Goal: Task Accomplishment & Management: Use online tool/utility

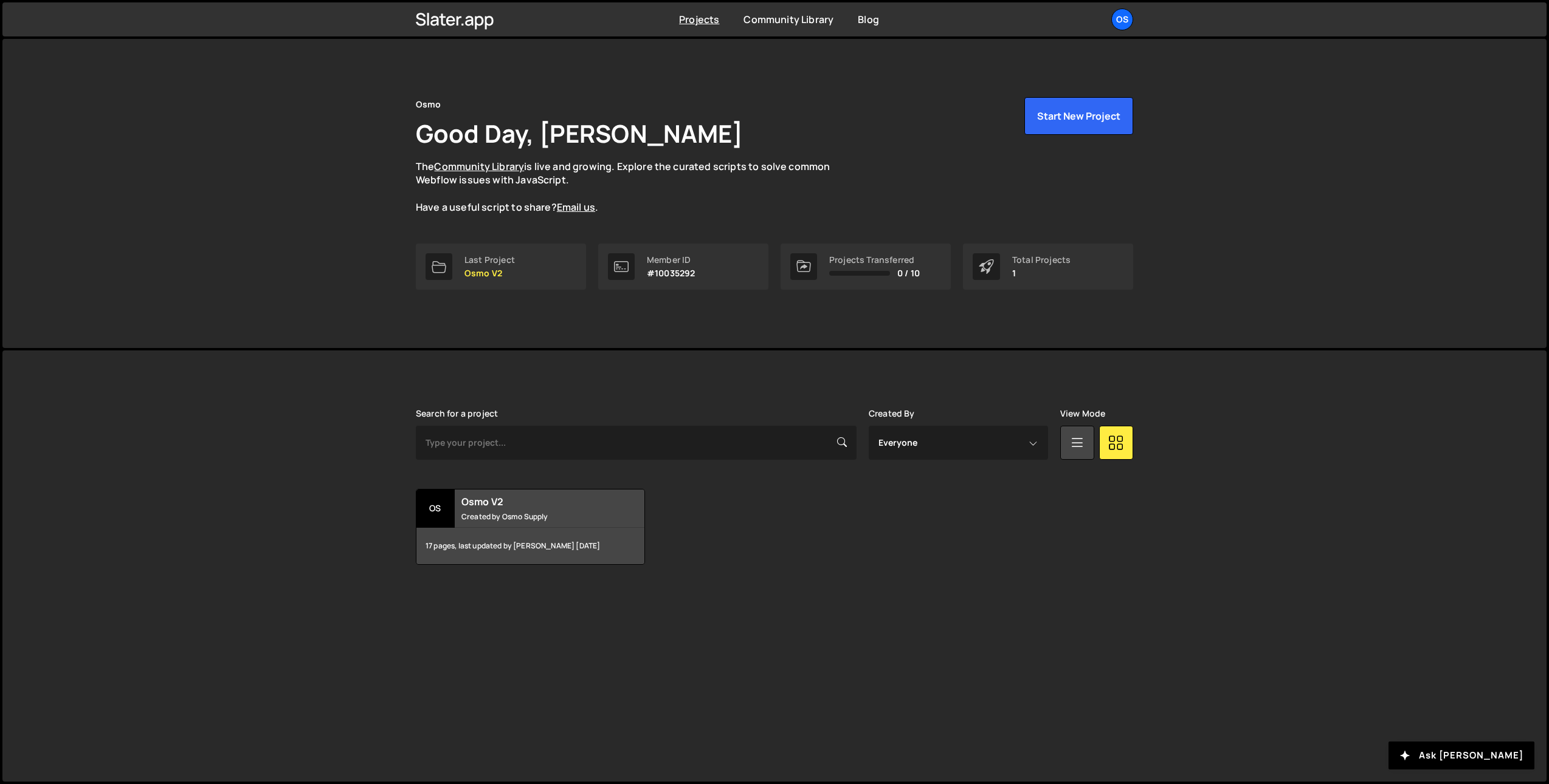
click at [355, 275] on div "Osmo Good Day, Ilja van Eck The Community Library is live and growing. Explore …" at bounding box center [775, 193] width 1544 height 309
click at [1120, 22] on div "Os" at bounding box center [1122, 19] width 22 height 22
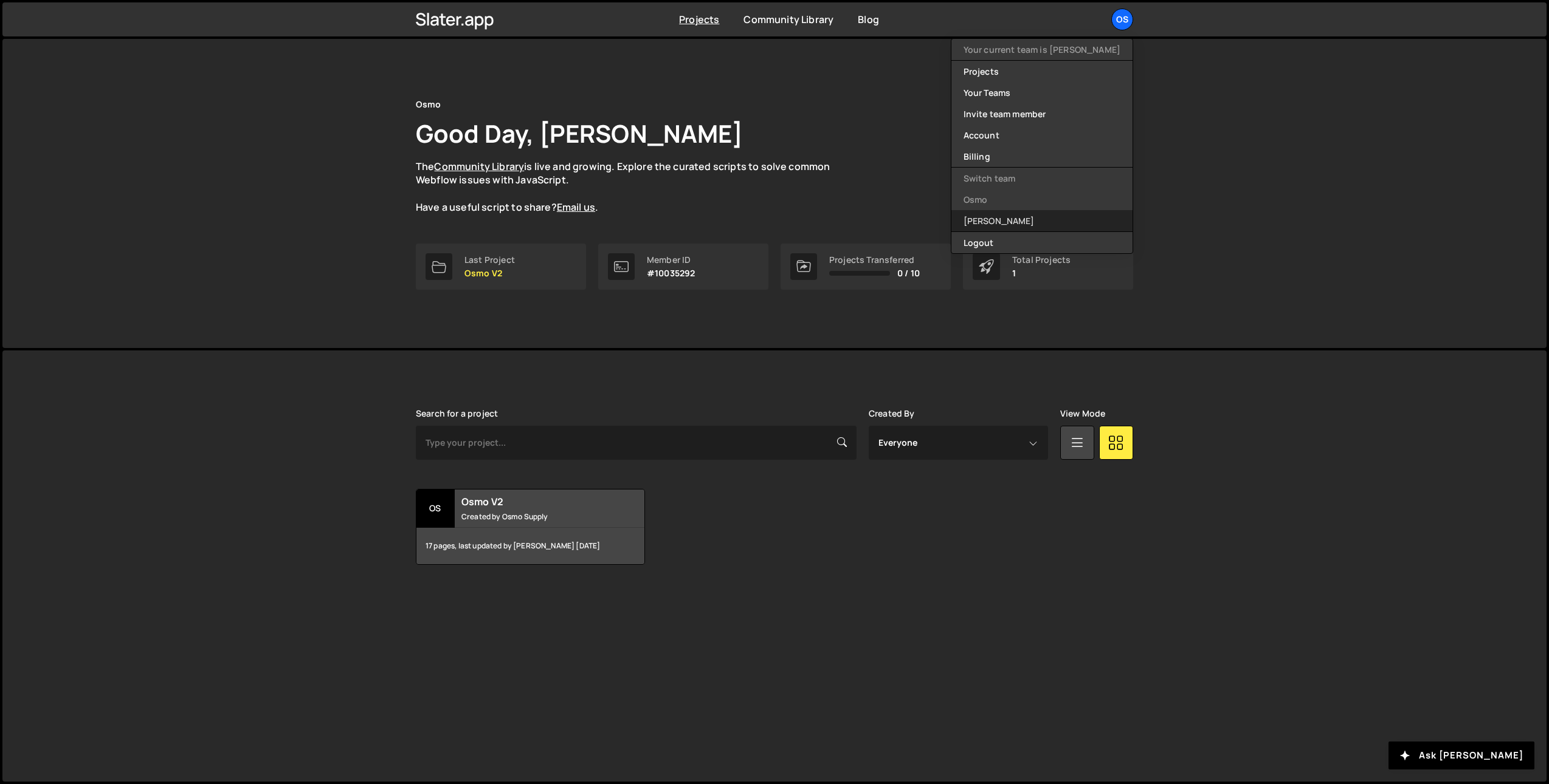
click at [1028, 221] on link "[PERSON_NAME]" at bounding box center [1042, 221] width 182 height 22
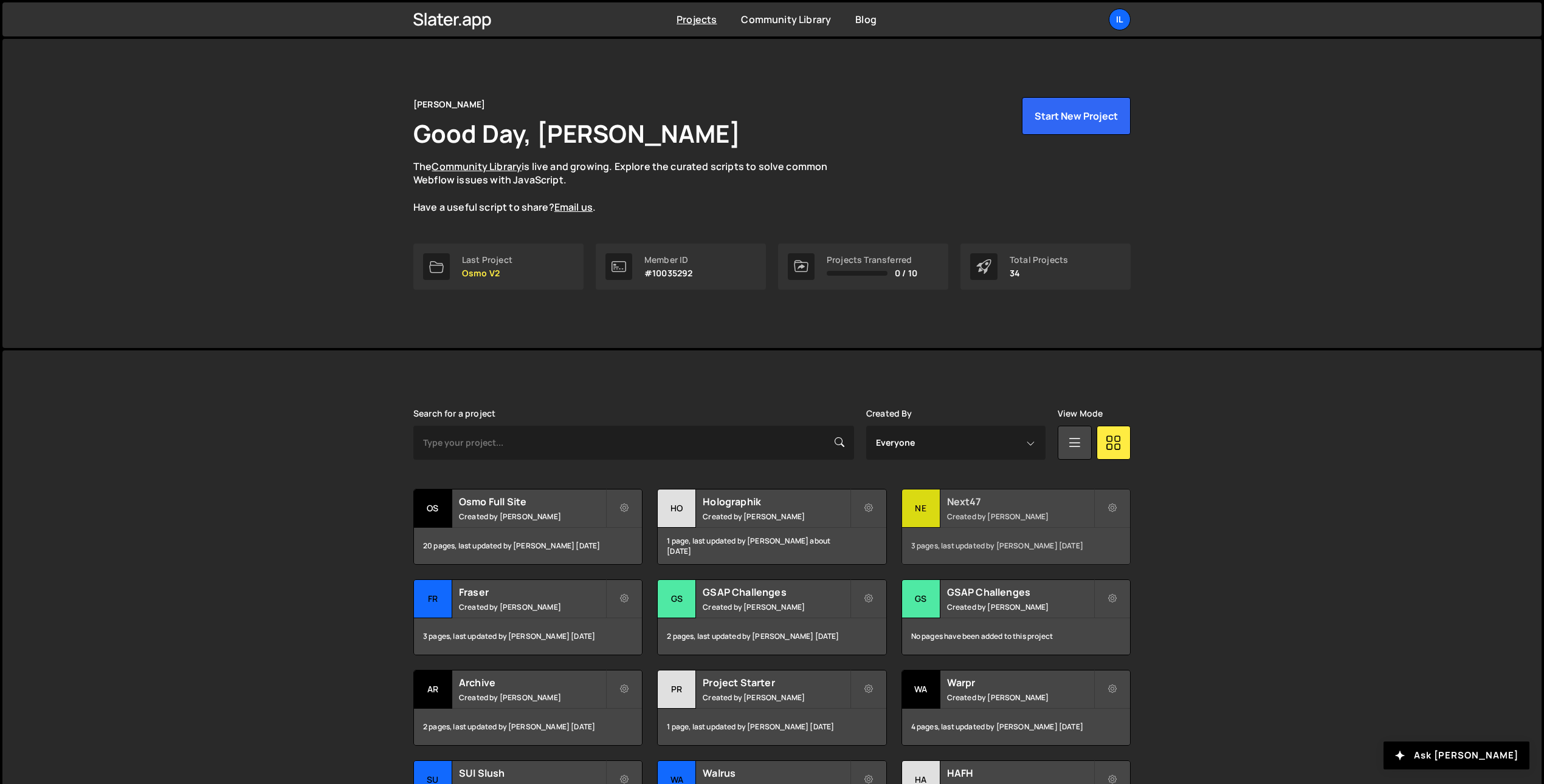
click at [944, 505] on div "Next47 Created by Ilja van Eck" at bounding box center [1016, 509] width 228 height 38
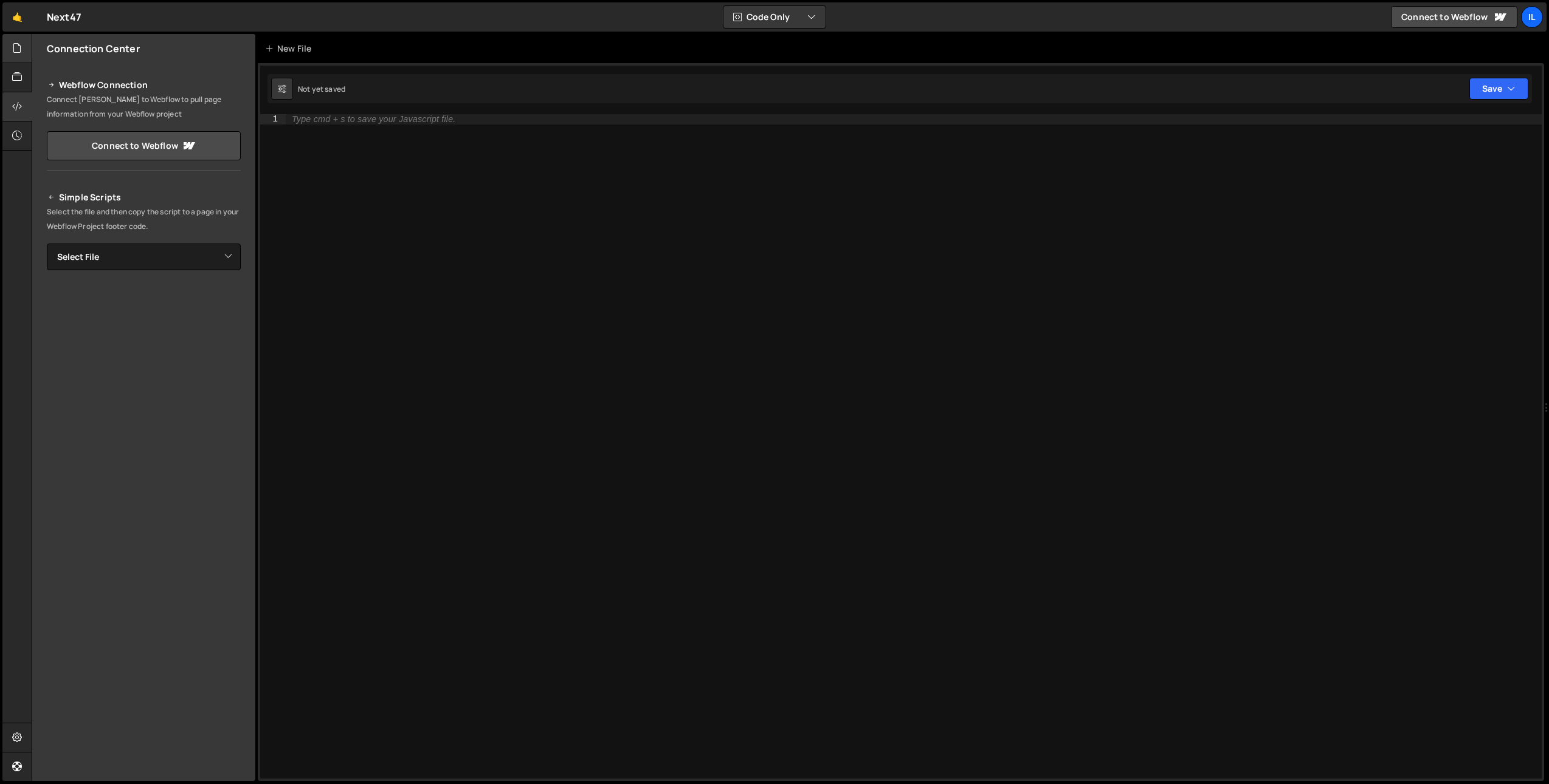
click at [24, 46] on div at bounding box center [18, 48] width 30 height 29
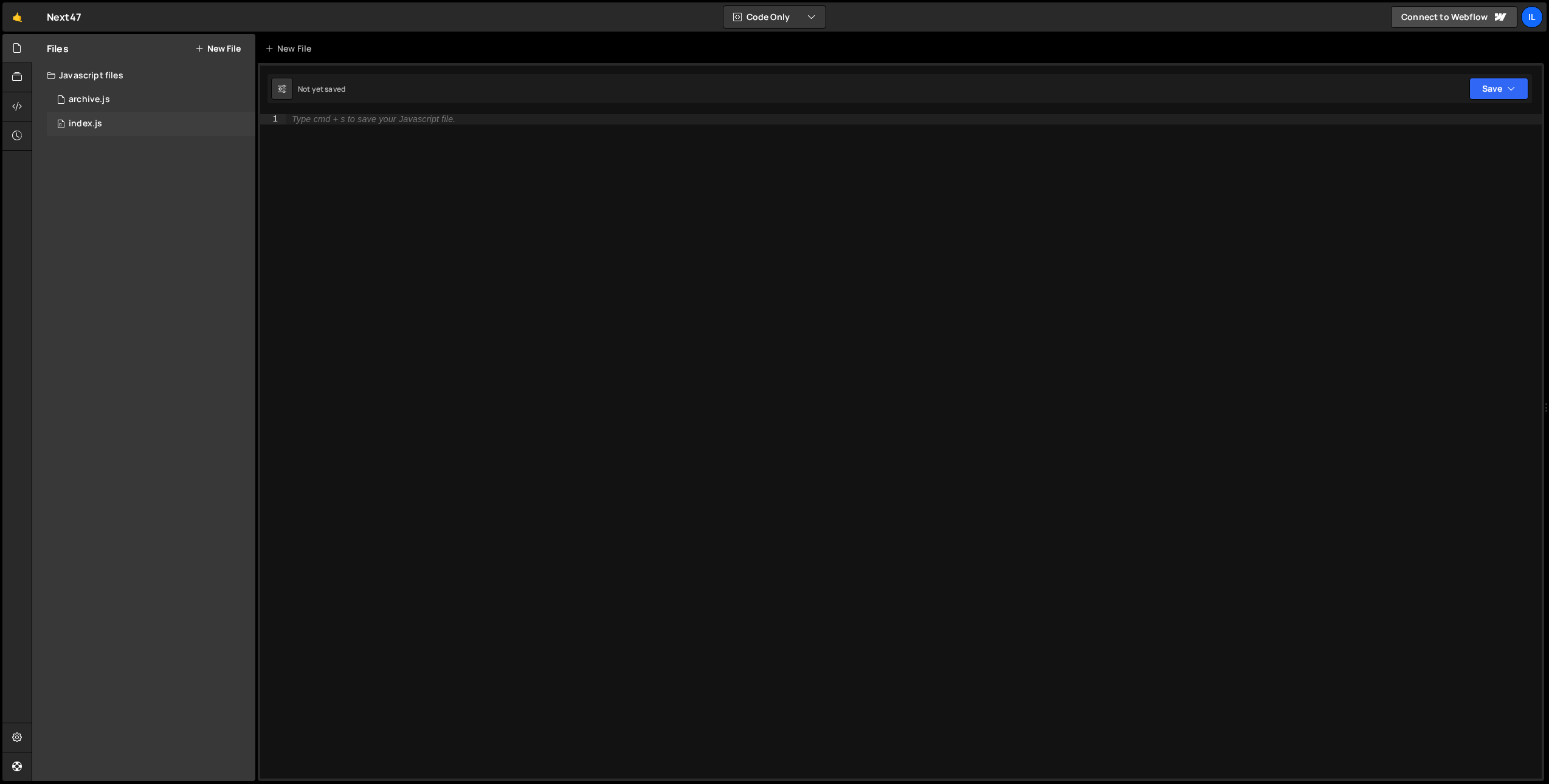
click at [105, 119] on div "0 index.js 0" at bounding box center [151, 124] width 209 height 24
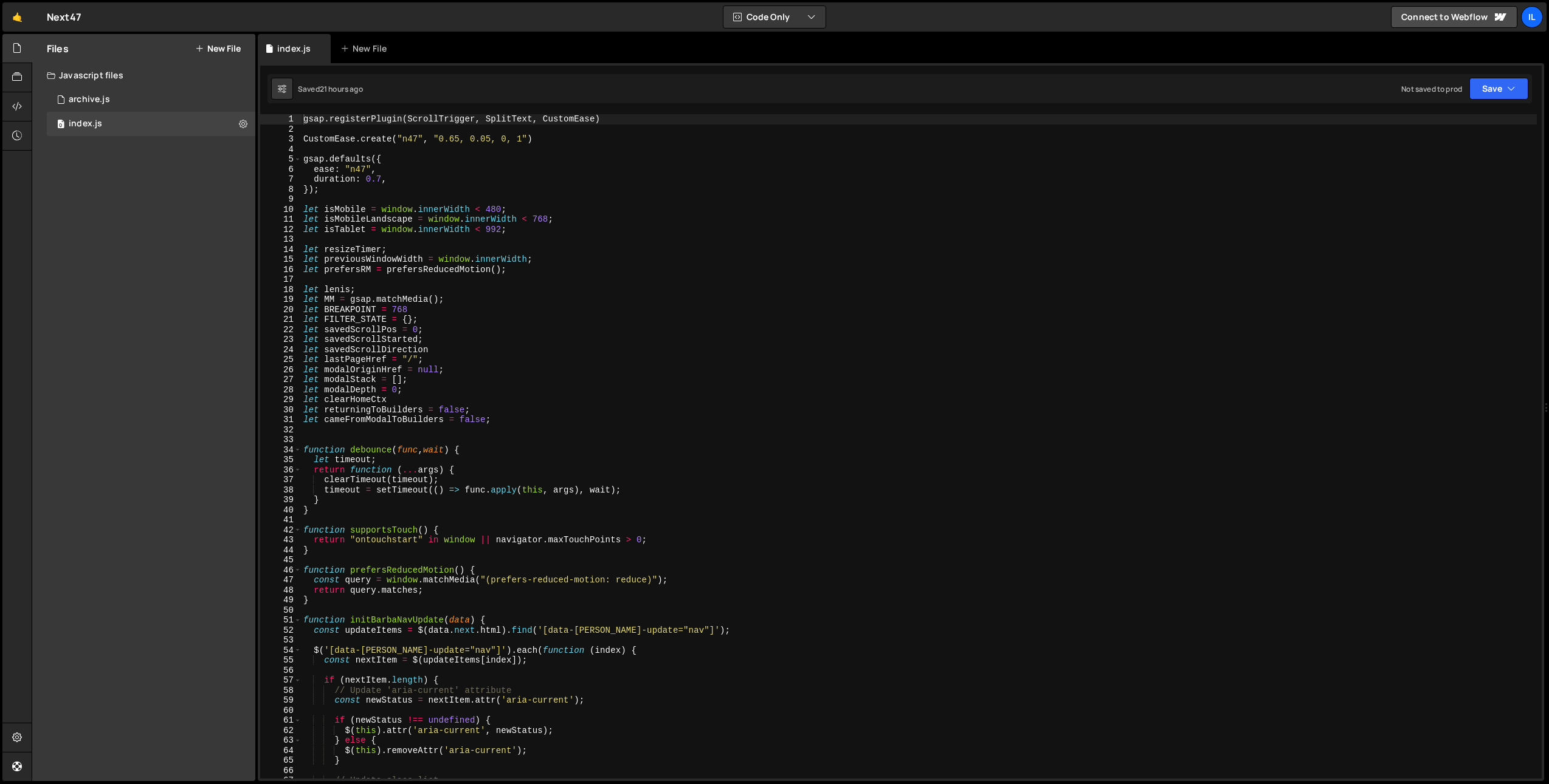
click at [16, 51] on icon at bounding box center [17, 48] width 9 height 13
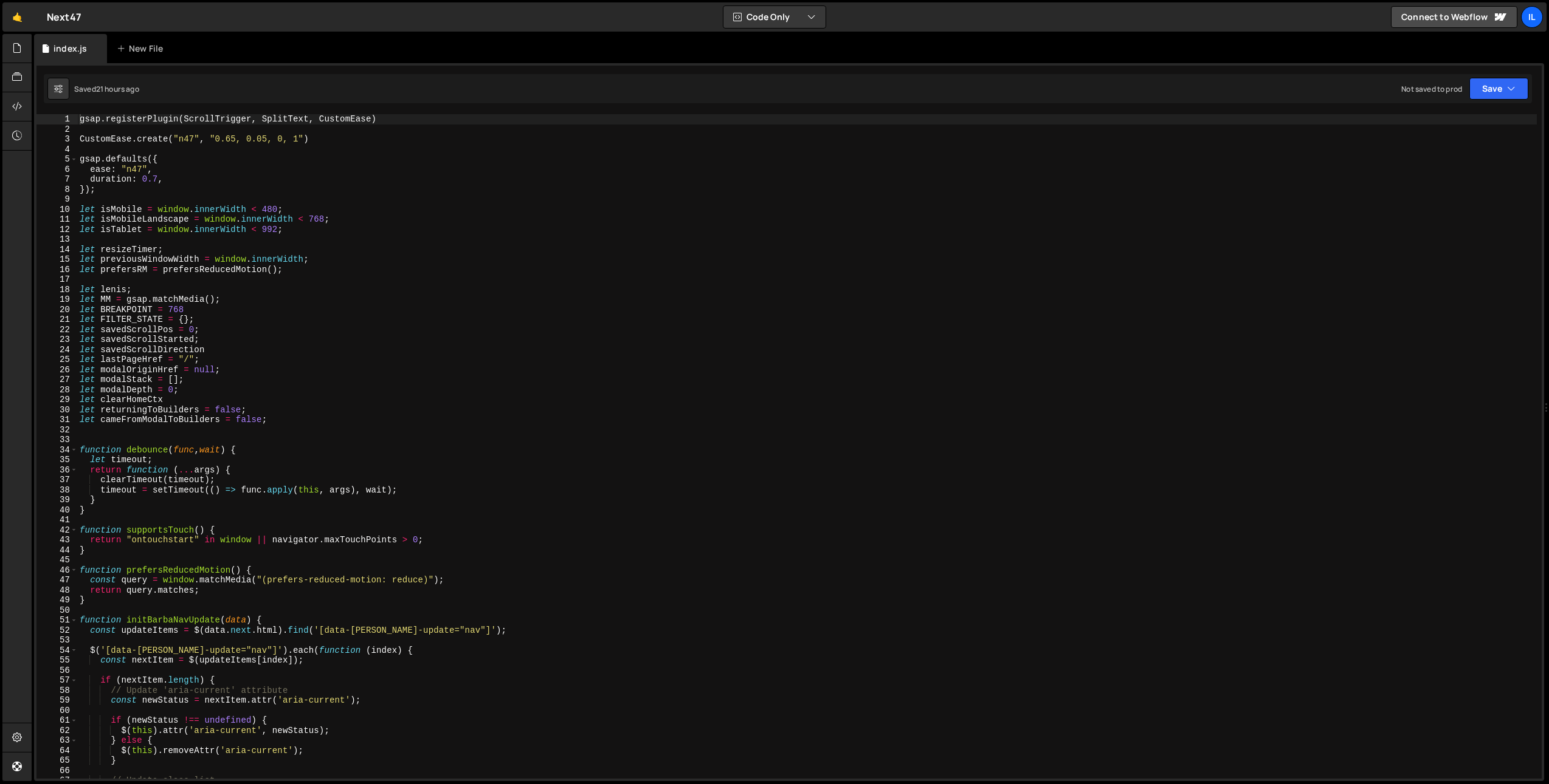
click at [78, 452] on div "gsap . registerPlugin ( ScrollTrigger , SplitText , CustomEase ) CustomEase . c…" at bounding box center [807, 457] width 1460 height 684
click at [73, 449] on span at bounding box center [73, 450] width 7 height 10
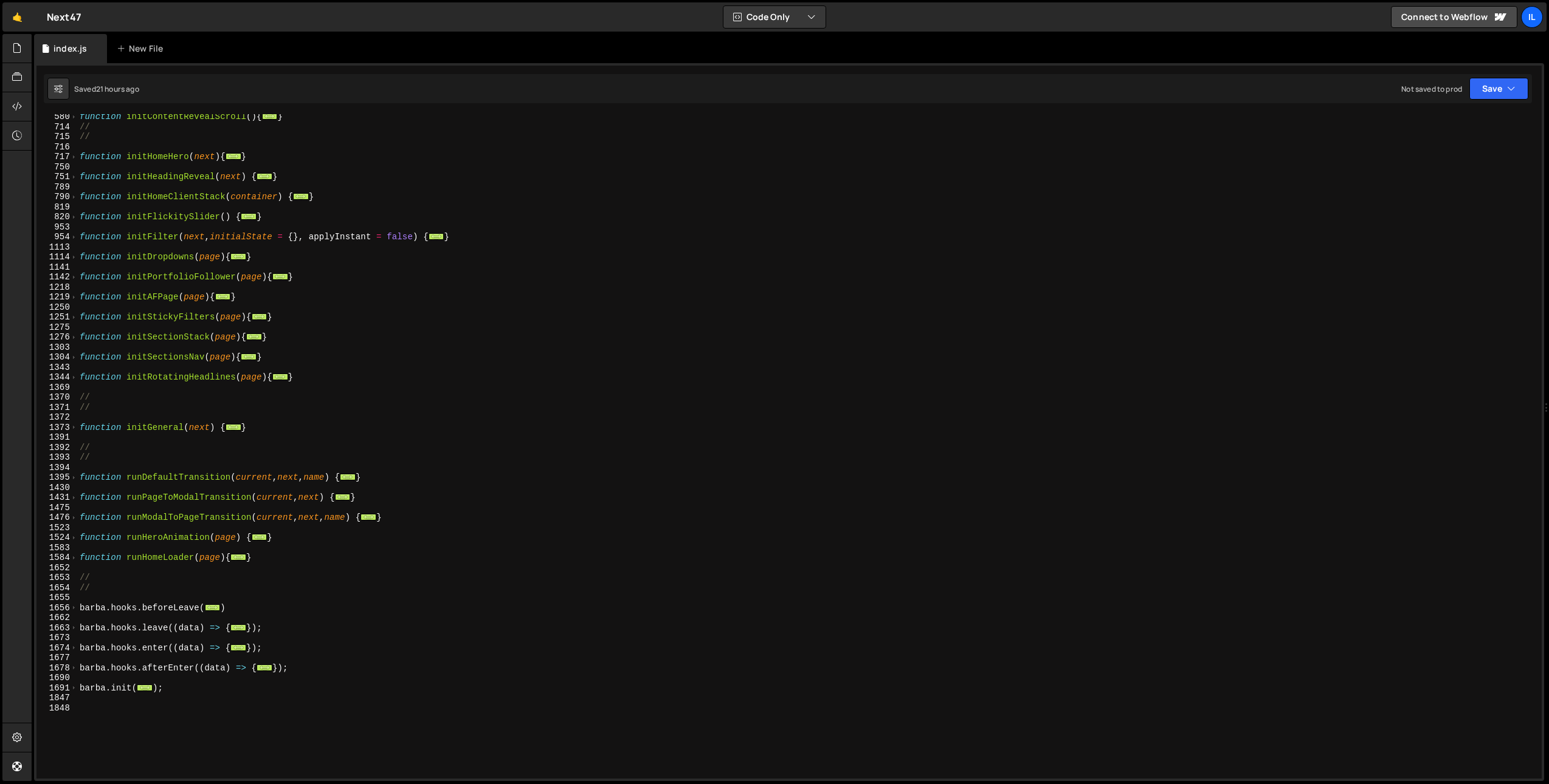
scroll to position [604, 0]
click at [75, 279] on span at bounding box center [73, 277] width 7 height 10
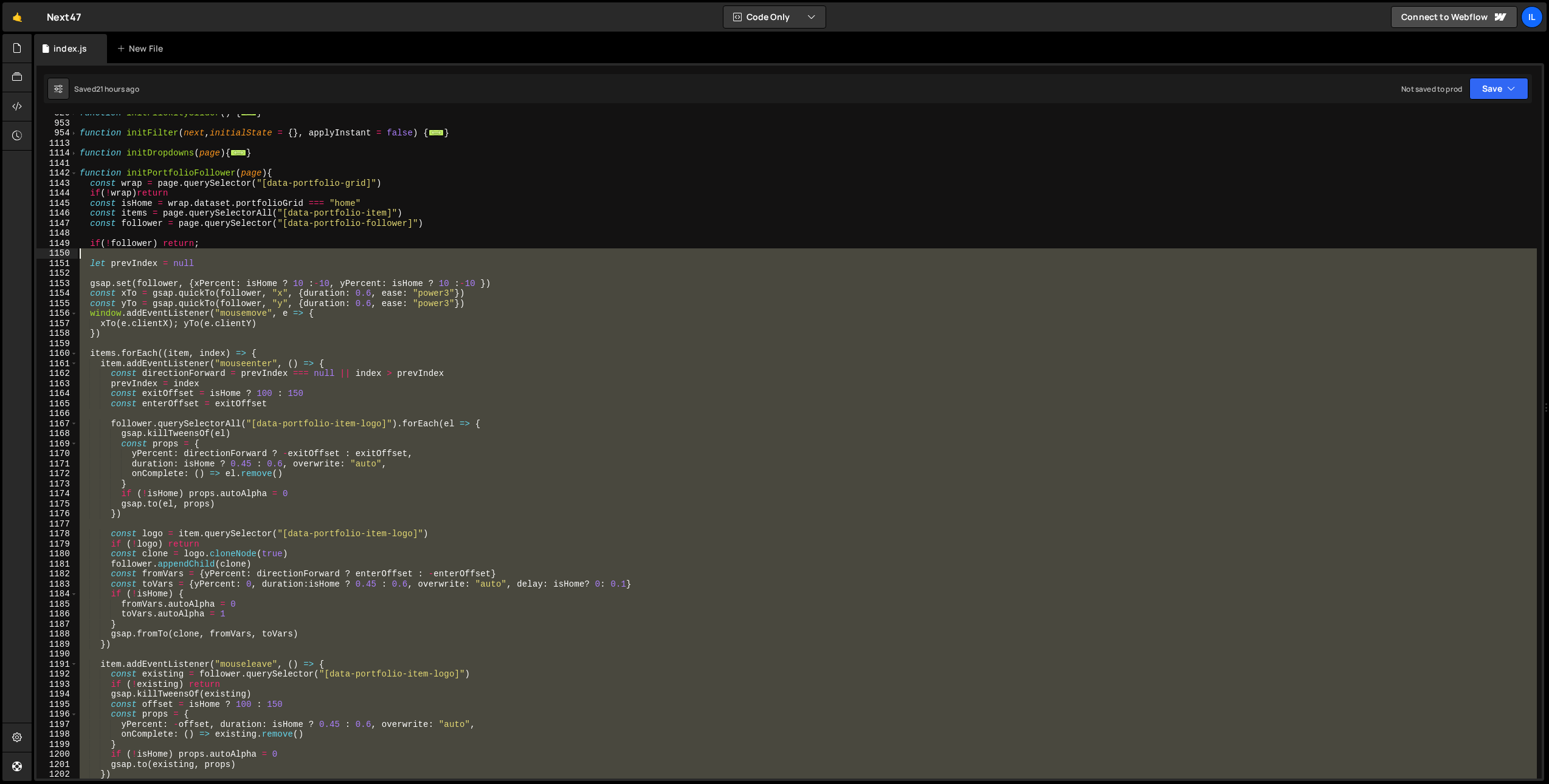
scroll to position [670, 0]
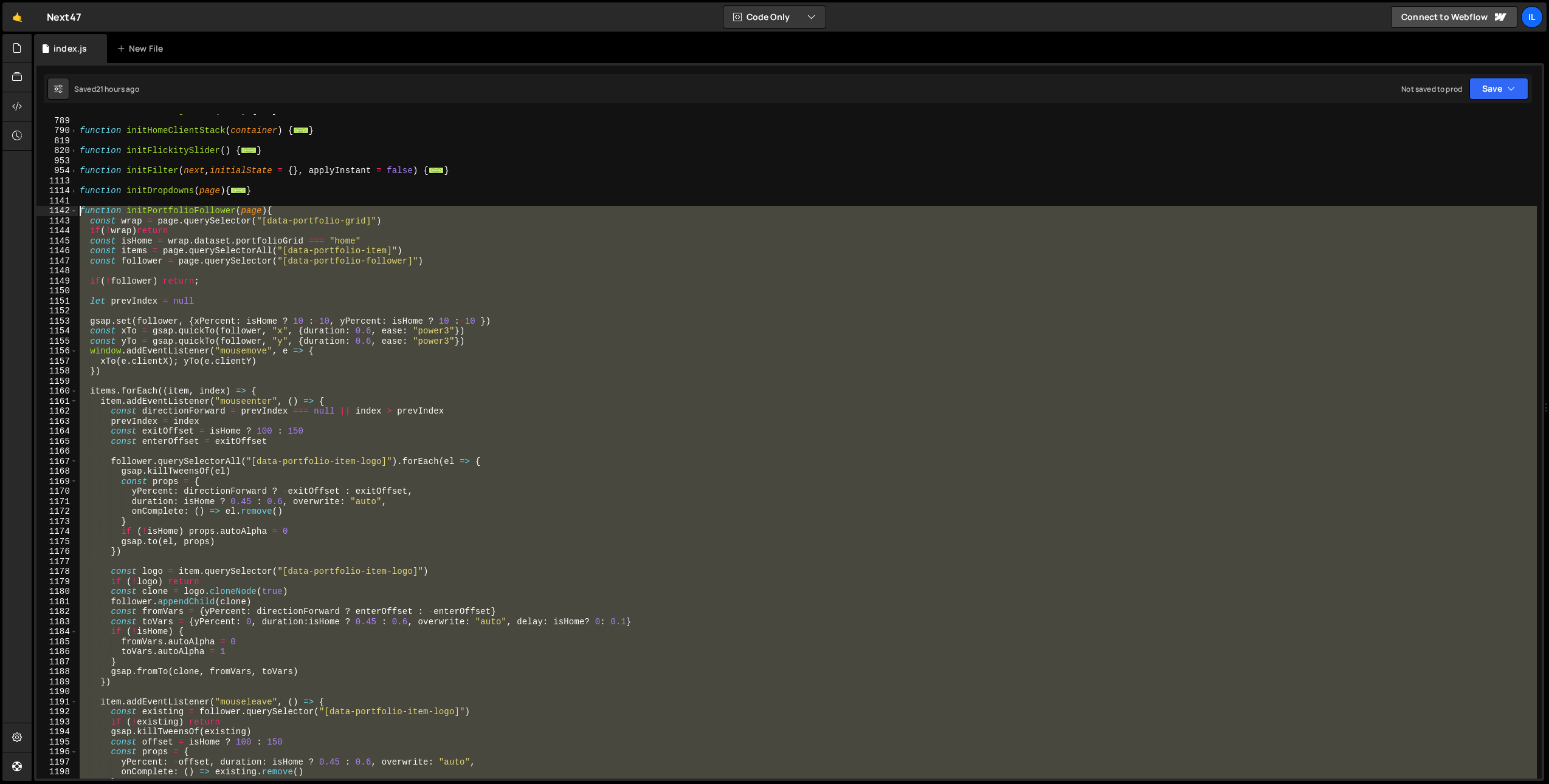
drag, startPoint x: 104, startPoint y: 651, endPoint x: 67, endPoint y: 213, distance: 439.6
click at [67, 213] on div "function debounce(func, wait) { 751 789 790 819 820 953 954 1113 1114 1141 1142…" at bounding box center [789, 447] width 1505 height 665
click at [489, 398] on div "function initHeadingReveal ( next ) { ... } function initHomeClientStack ( cont…" at bounding box center [807, 447] width 1460 height 665
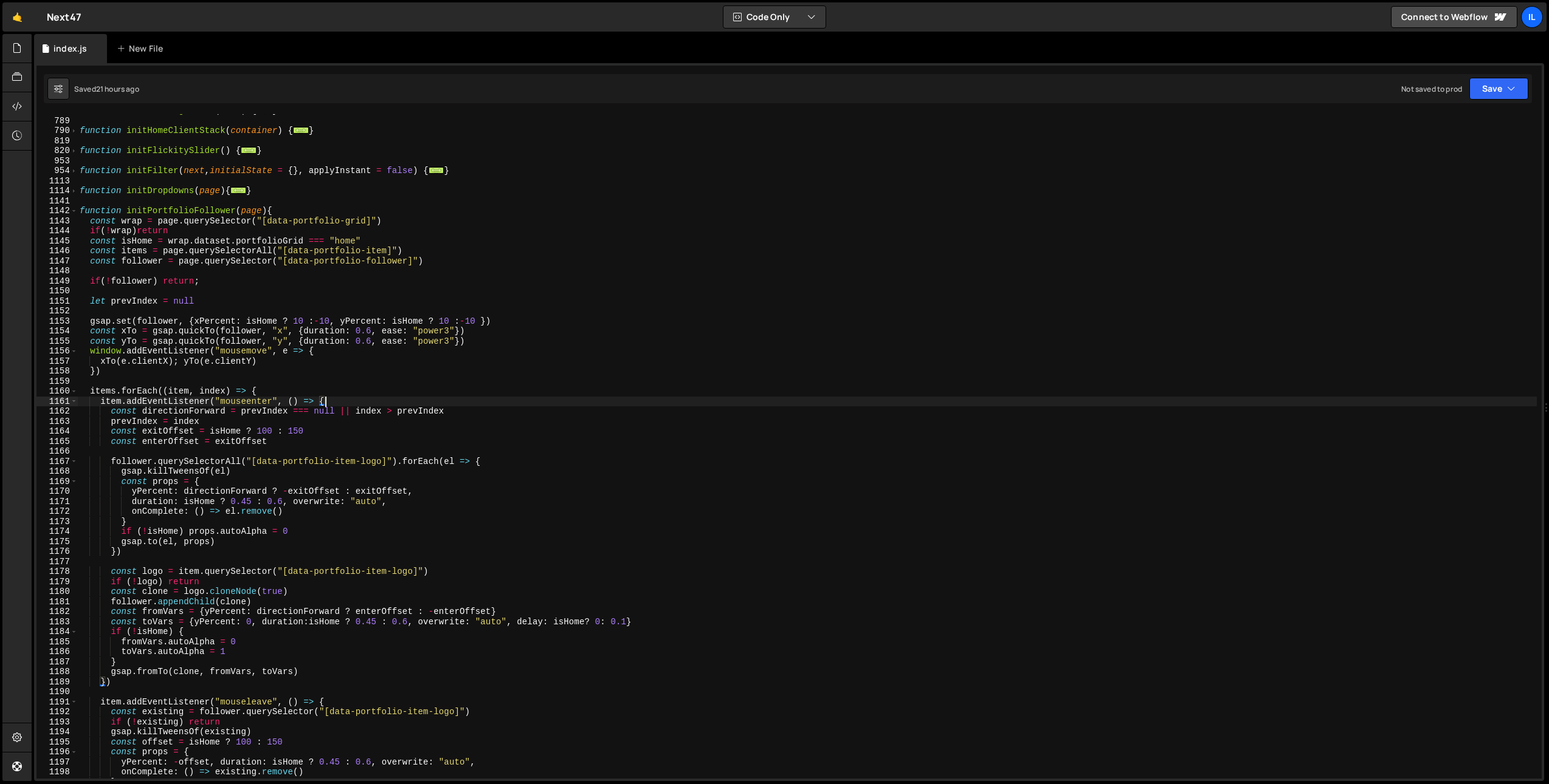
click at [502, 346] on div "function initHeadingReveal ( next ) { ... } function initHomeClientStack ( cont…" at bounding box center [807, 447] width 1460 height 684
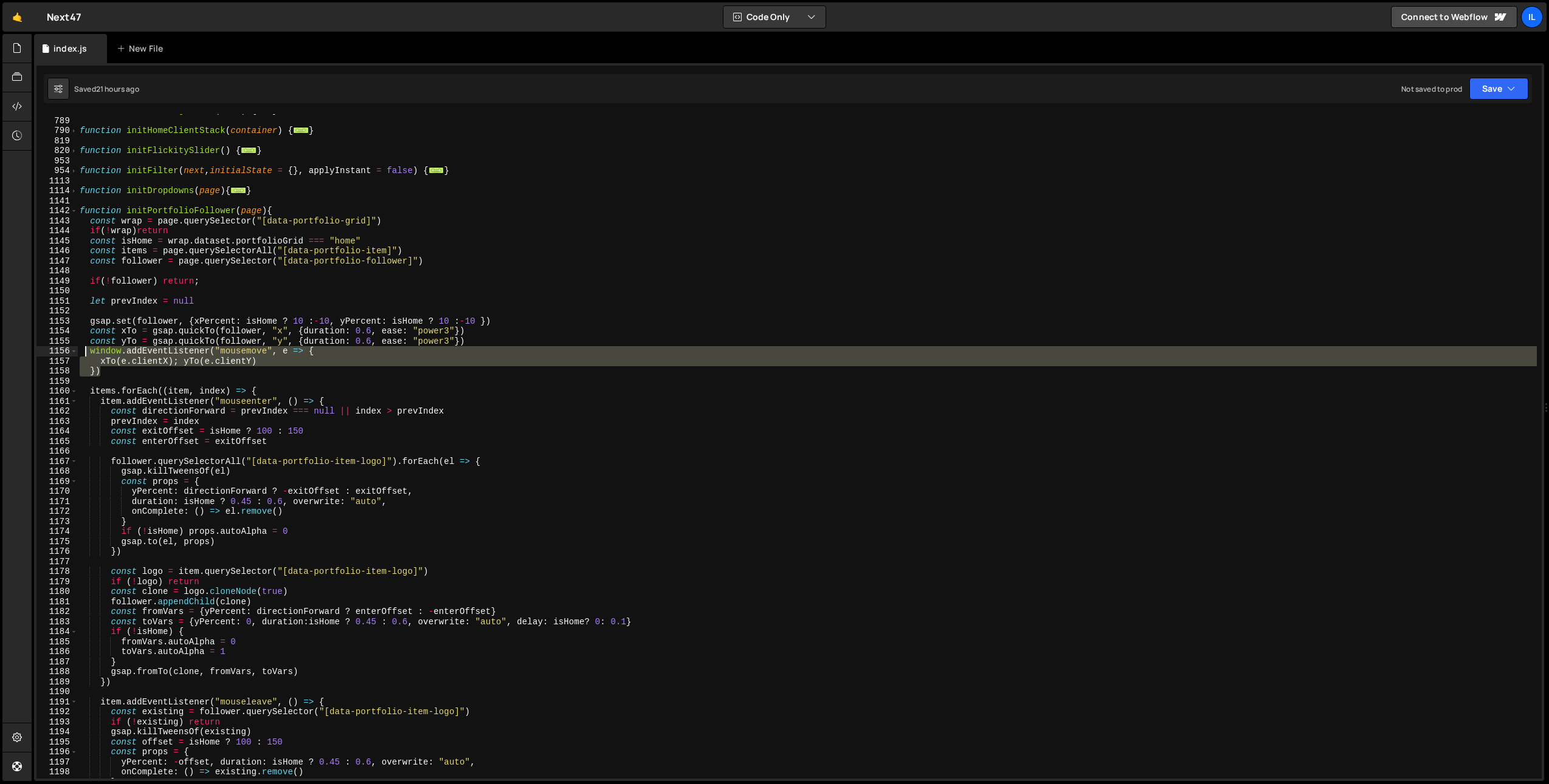
drag, startPoint x: 105, startPoint y: 370, endPoint x: 87, endPoint y: 355, distance: 23.4
click at [87, 355] on div "function initHeadingReveal ( next ) { ... } function initHomeClientStack ( cont…" at bounding box center [807, 447] width 1460 height 684
paste textarea "xTo(e.clientX - cx); yTo(e.clientY - cy) }"
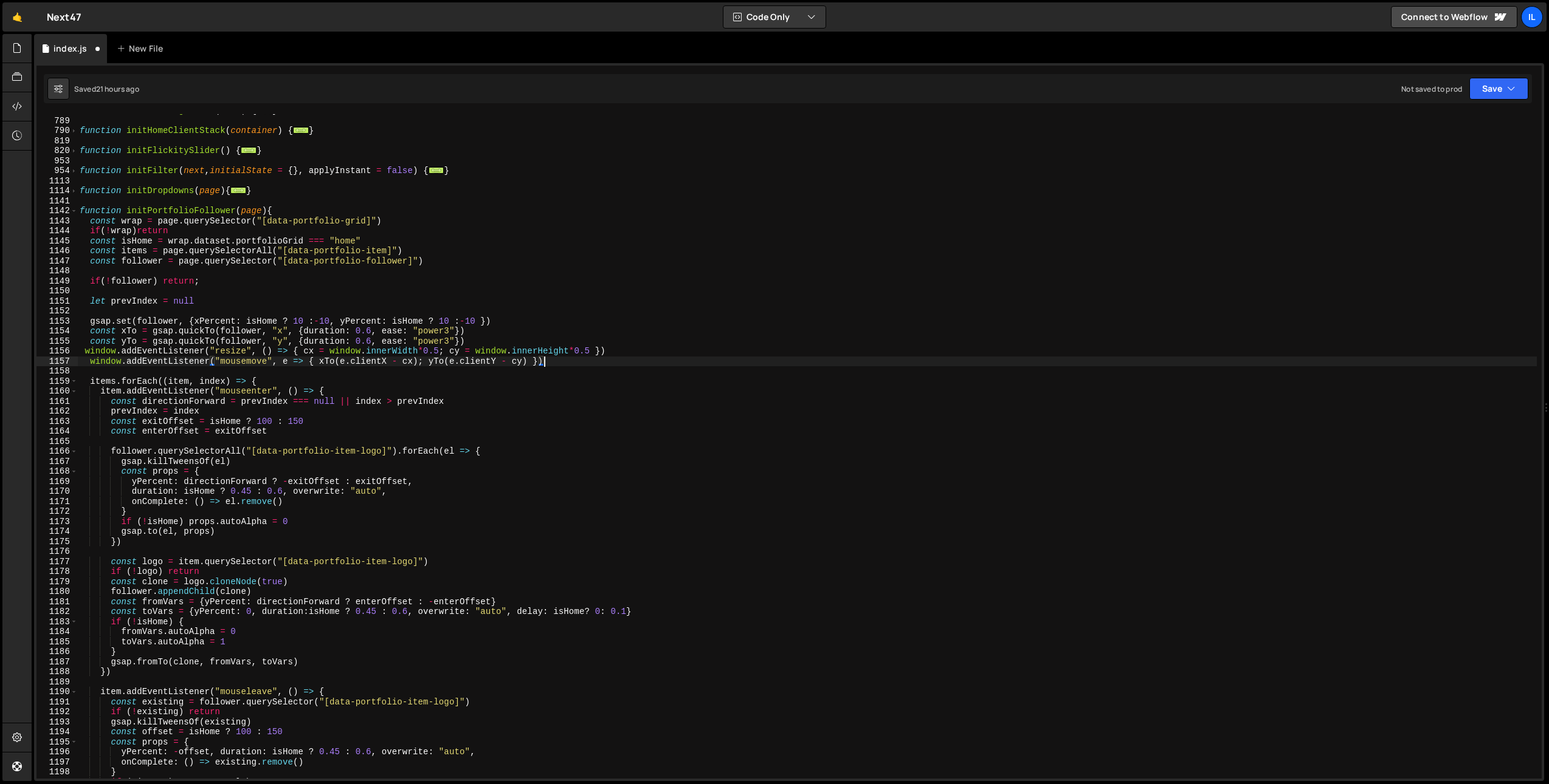
click at [85, 353] on div "function initHeadingReveal ( next ) { ... } function initHomeClientStack ( cont…" at bounding box center [807, 447] width 1460 height 684
click at [514, 339] on div "function initHeadingReveal ( next ) { ... } function initHomeClientStack ( cont…" at bounding box center [807, 447] width 1460 height 684
type textarea "const yTo = gsap.quickTo(follower, "y", {duration: 0.6, ease: "power3"})"
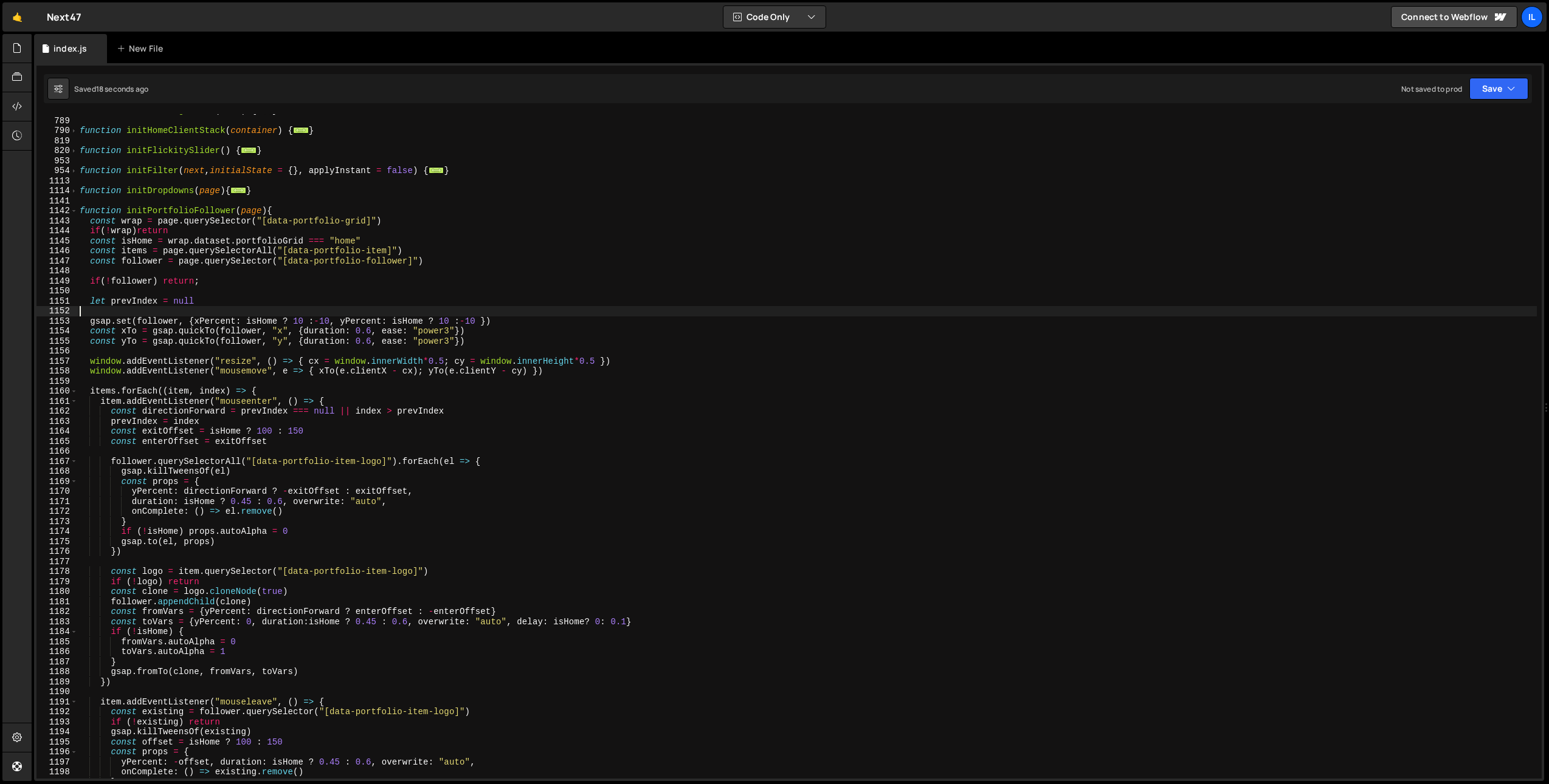
click at [223, 307] on div "function initHeadingReveal ( next ) { ... } function initHomeClientStack ( cont…" at bounding box center [807, 447] width 1460 height 684
paste textarea "let cy = window.innerHeight * 0.5"
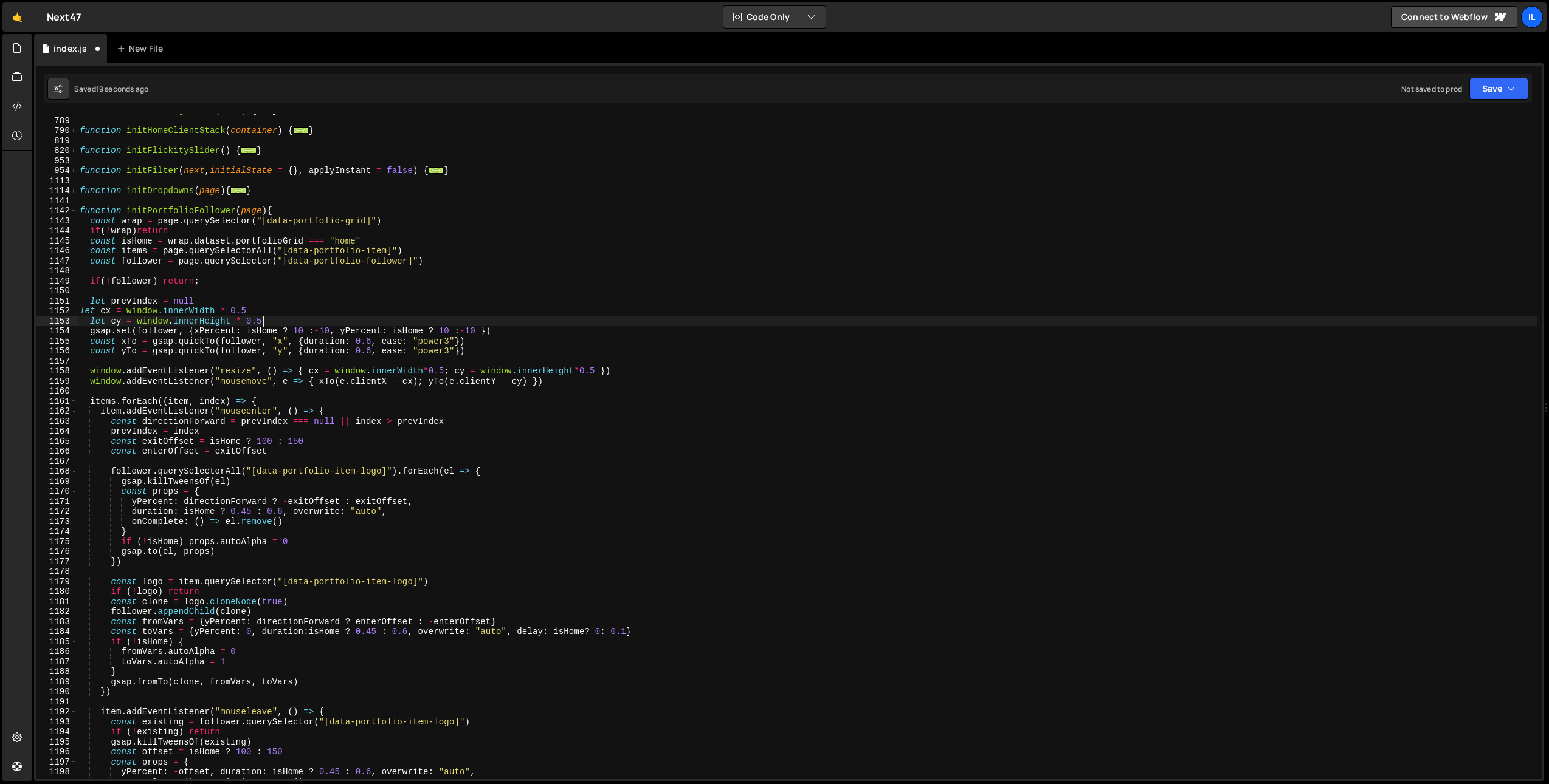
click at [82, 308] on div "function initHeadingReveal ( next ) { ... } function initHomeClientStack ( cont…" at bounding box center [807, 447] width 1460 height 684
click at [292, 317] on div "function initHeadingReveal ( next ) { ... } function initHomeClientStack ( cont…" at bounding box center [807, 447] width 1460 height 684
type textarea "let cy = window.innerHeight * 0.5"
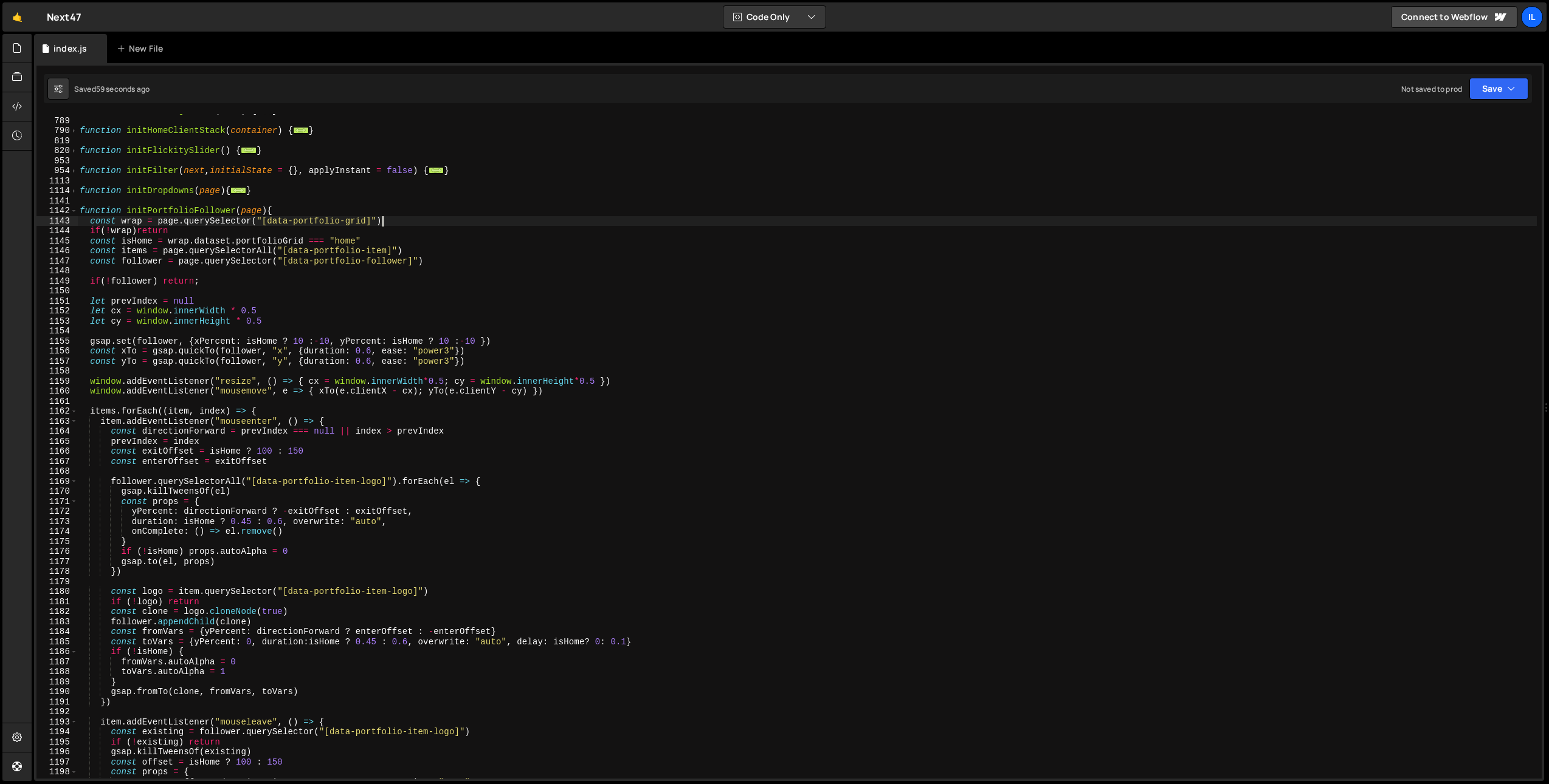
click at [389, 219] on div "function initHeadingReveal ( next ) { ... } function initHomeClientStack ( cont…" at bounding box center [807, 447] width 1460 height 684
click at [90, 344] on div "function initHeadingReveal ( next ) { ... } function initHomeClientStack ( cont…" at bounding box center [807, 447] width 1460 height 684
click at [254, 312] on div "function initHeadingReveal ( next ) { ... } function initHomeClientStack ( cont…" at bounding box center [807, 447] width 1460 height 684
click at [257, 322] on div "4 local 4 00 local 4 em local 4 79px local 4 80 local 0 4 local n 4 7 local Flo…" at bounding box center [340, 376] width 182 height 119
click at [257, 322] on div "function initHeadingReveal ( next ) { ... } function initHomeClientStack ( cont…" at bounding box center [807, 447] width 1460 height 684
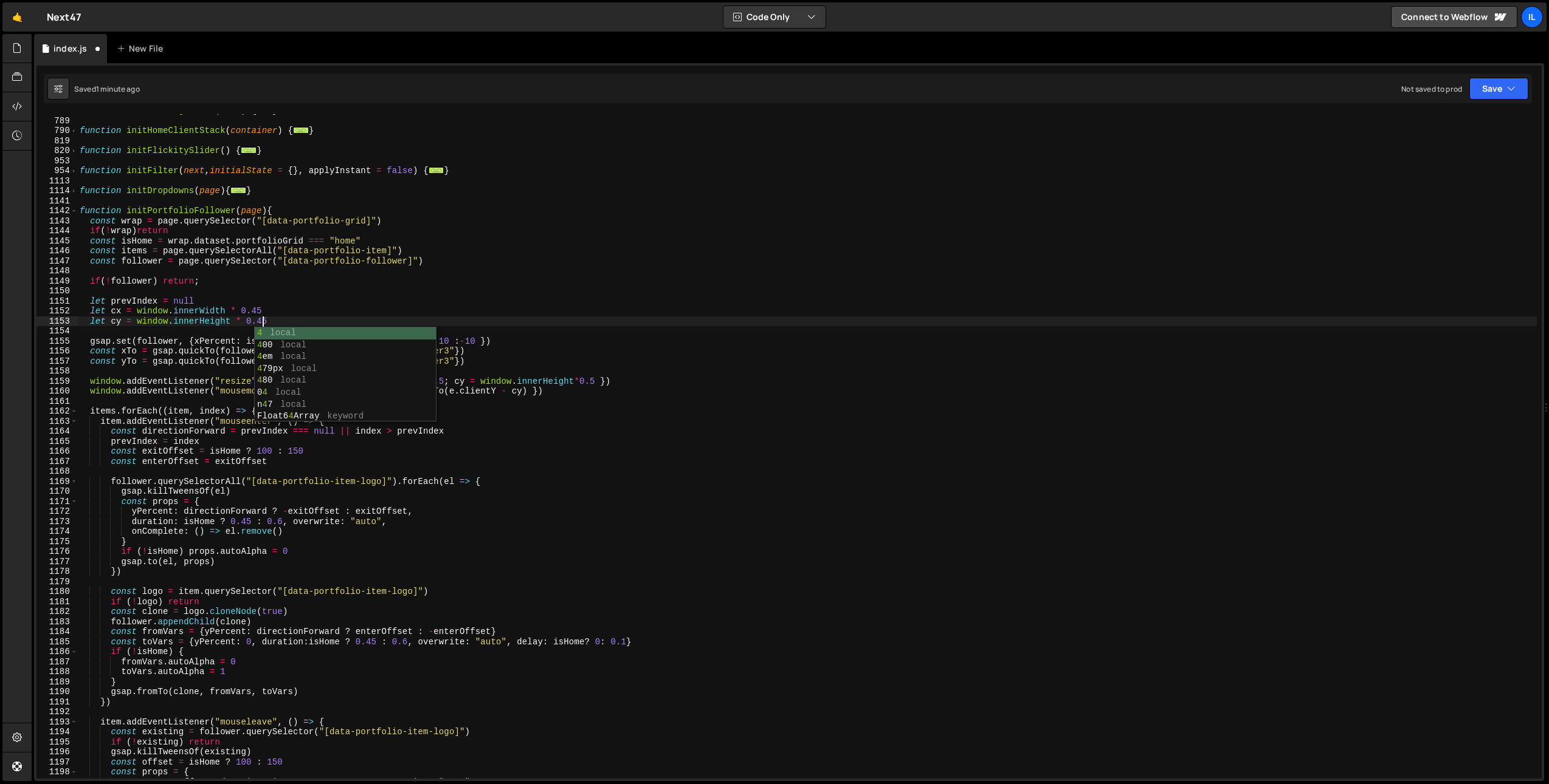
scroll to position [0, 12]
click at [255, 281] on div "function initHeadingReveal ( next ) { ... } function initHomeClientStack ( cont…" at bounding box center [807, 447] width 1460 height 684
click at [261, 312] on div "function initHeadingReveal ( next ) { ... } function initHomeClientStack ( cont…" at bounding box center [807, 447] width 1460 height 684
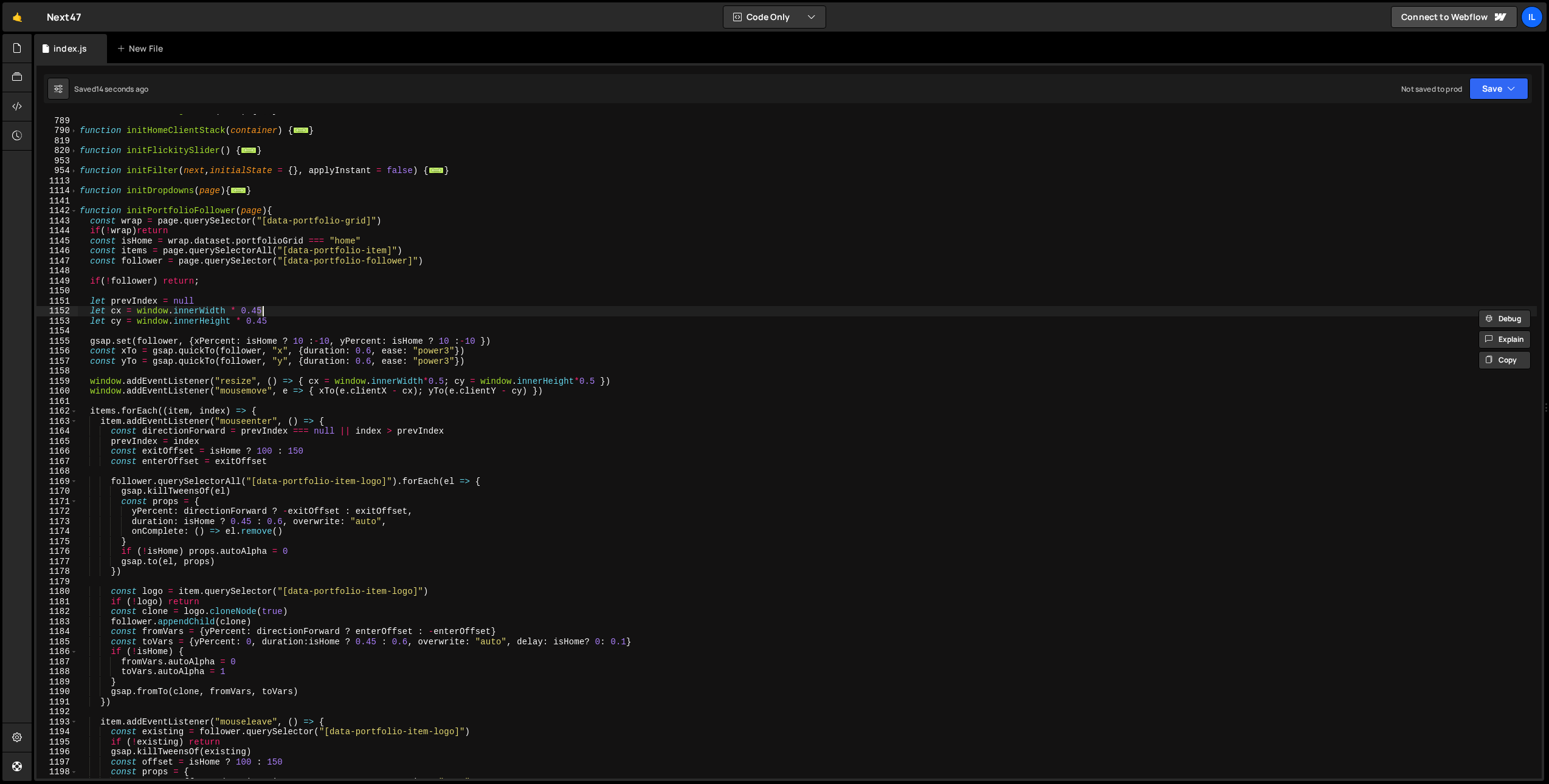
scroll to position [0, 12]
click at [259, 300] on div "function initHeadingReveal ( next ) { ... } function initHomeClientStack ( cont…" at bounding box center [807, 447] width 1460 height 684
click at [262, 311] on div "function initHeadingReveal ( next ) { ... } function initHomeClientStack ( cont…" at bounding box center [807, 447] width 1460 height 684
drag, startPoint x: 263, startPoint y: 304, endPoint x: 264, endPoint y: 319, distance: 15.0
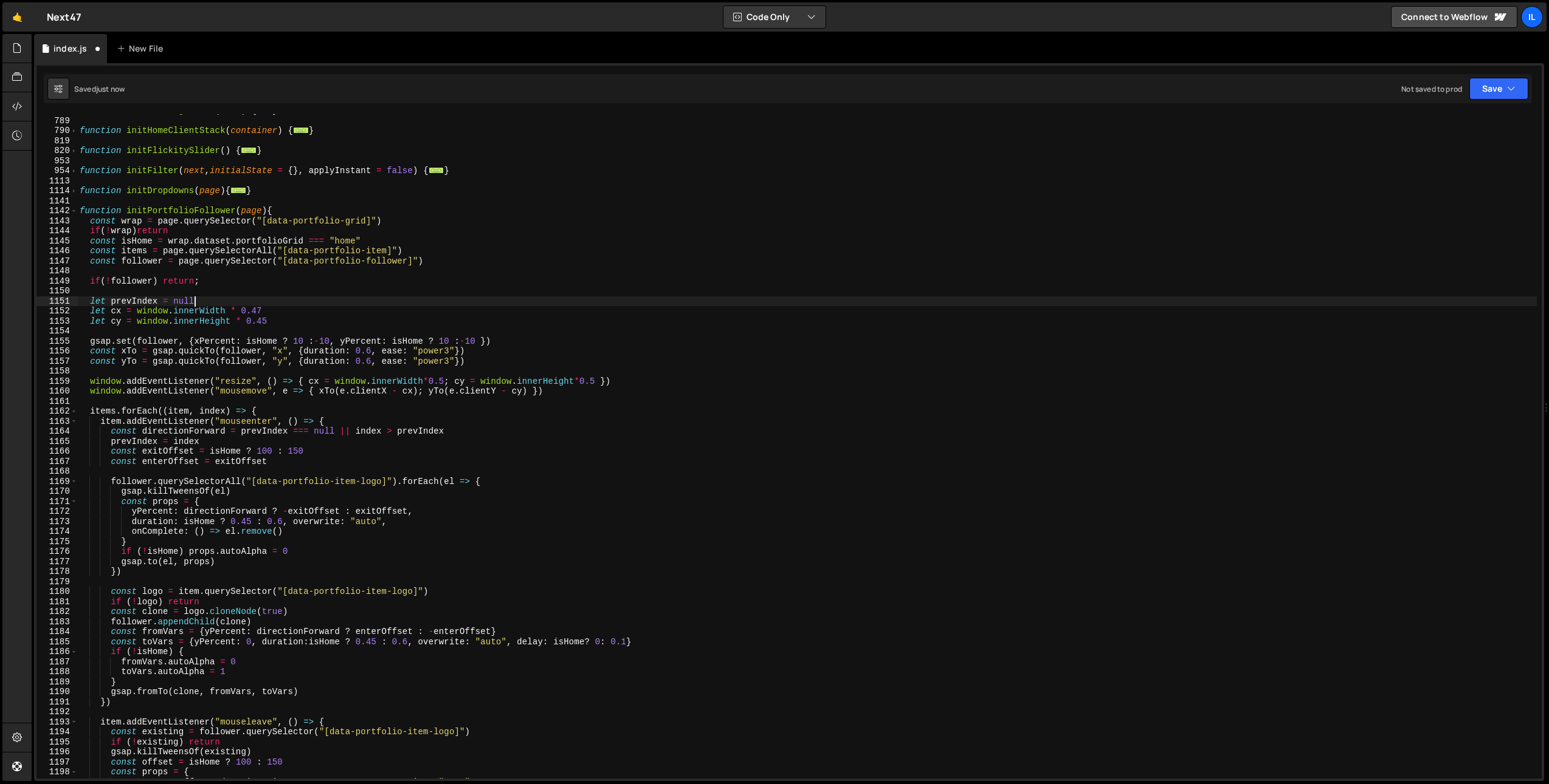
click at [263, 304] on div "function initHeadingReveal ( next ) { ... } function initHomeClientStack ( cont…" at bounding box center [807, 447] width 1460 height 684
click at [268, 322] on div "function initHeadingReveal ( next ) { ... } function initHomeClientStack ( cont…" at bounding box center [807, 447] width 1460 height 684
click at [263, 324] on div "function initHeadingReveal ( next ) { ... } function initHomeClientStack ( cont…" at bounding box center [807, 447] width 1460 height 684
type textarea "let cy = window.innerHeight * 0.42"
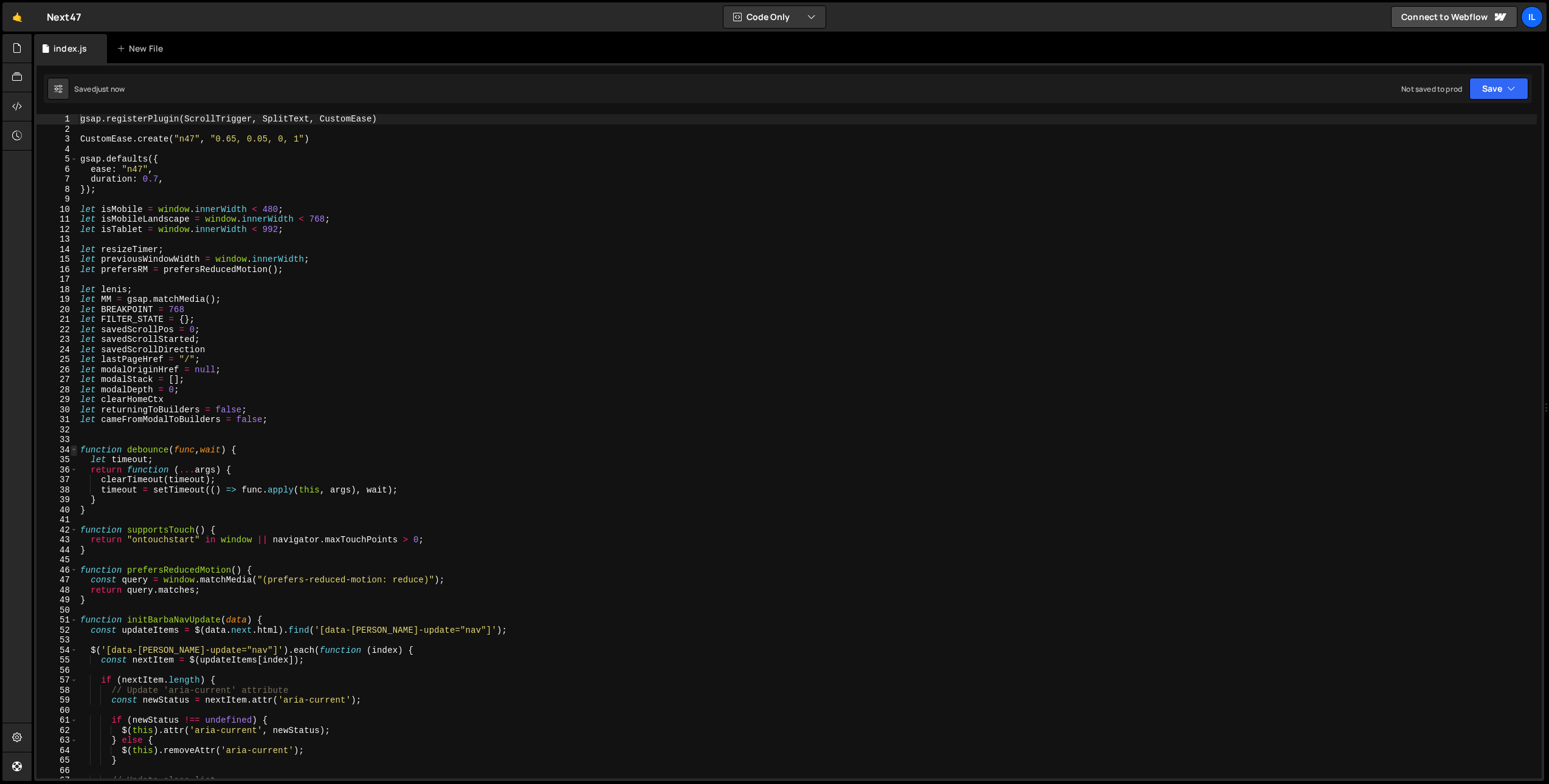
click at [71, 448] on span at bounding box center [73, 450] width 7 height 10
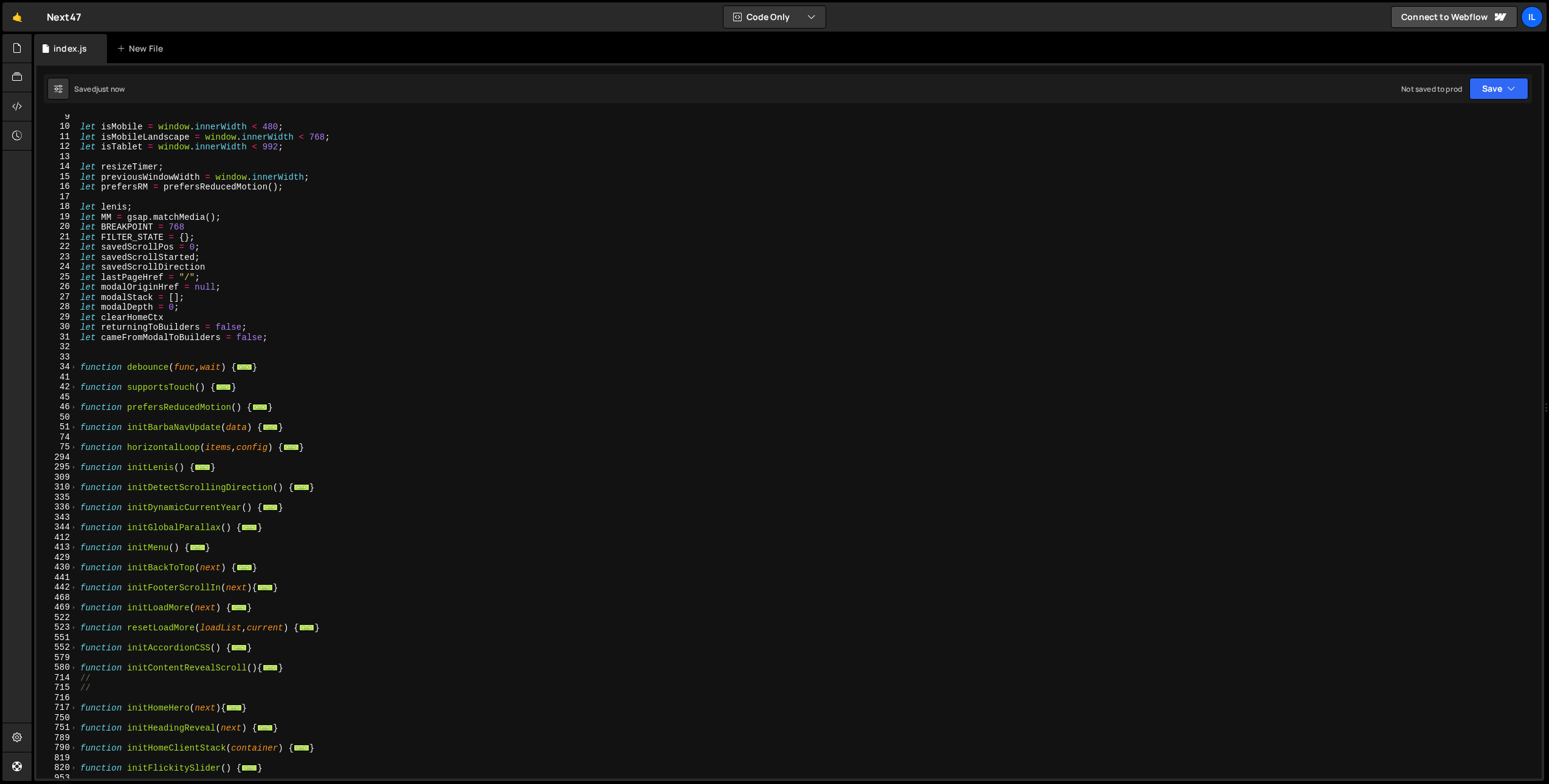
scroll to position [240, 0]
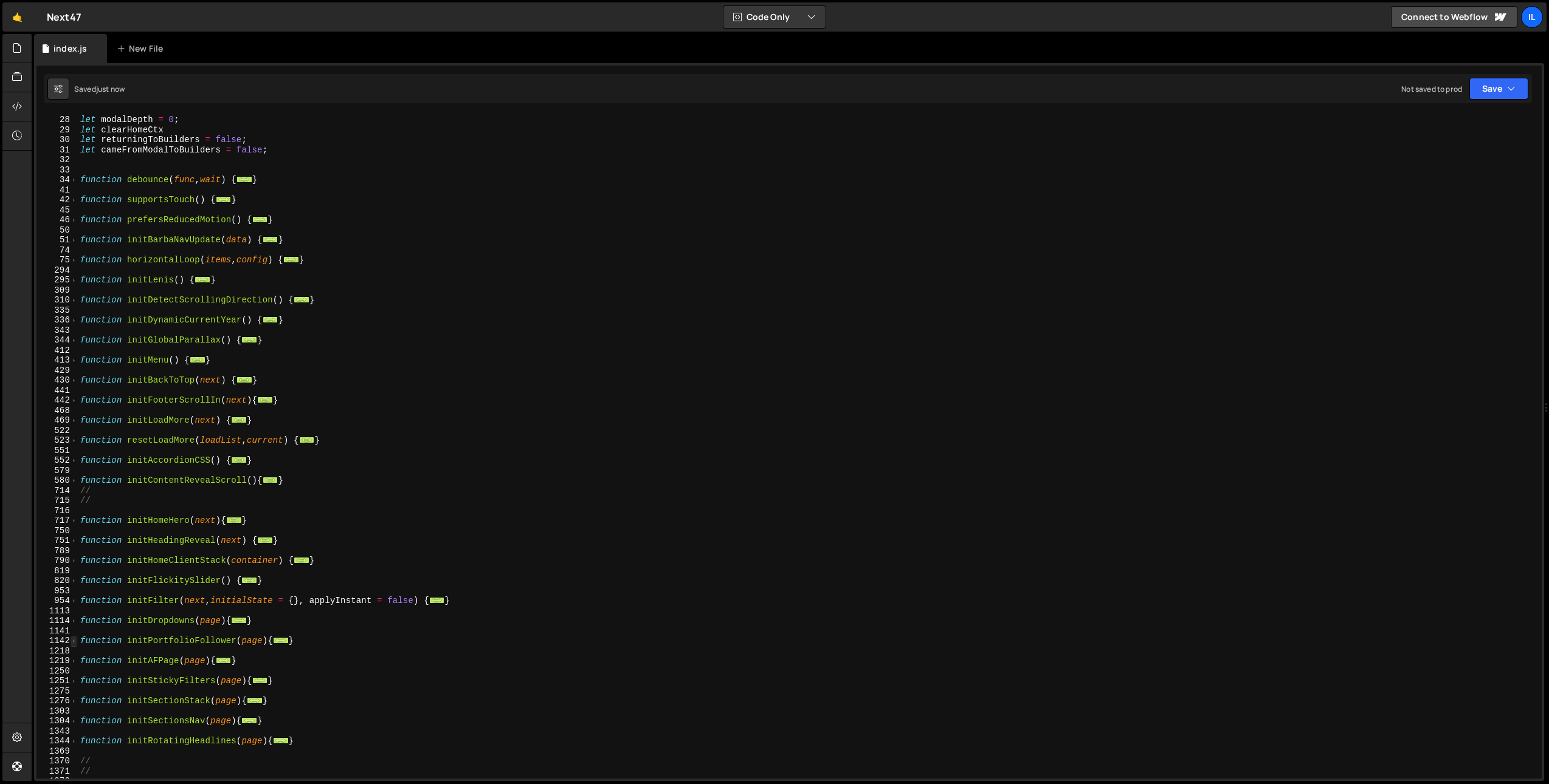
click at [80, 637] on div "let modalStack = [ ] ; let modalDepth = 0 ; let clearHomeCtx let returningToBui…" at bounding box center [807, 447] width 1459 height 684
click at [70, 640] on div "1142" at bounding box center [57, 641] width 41 height 10
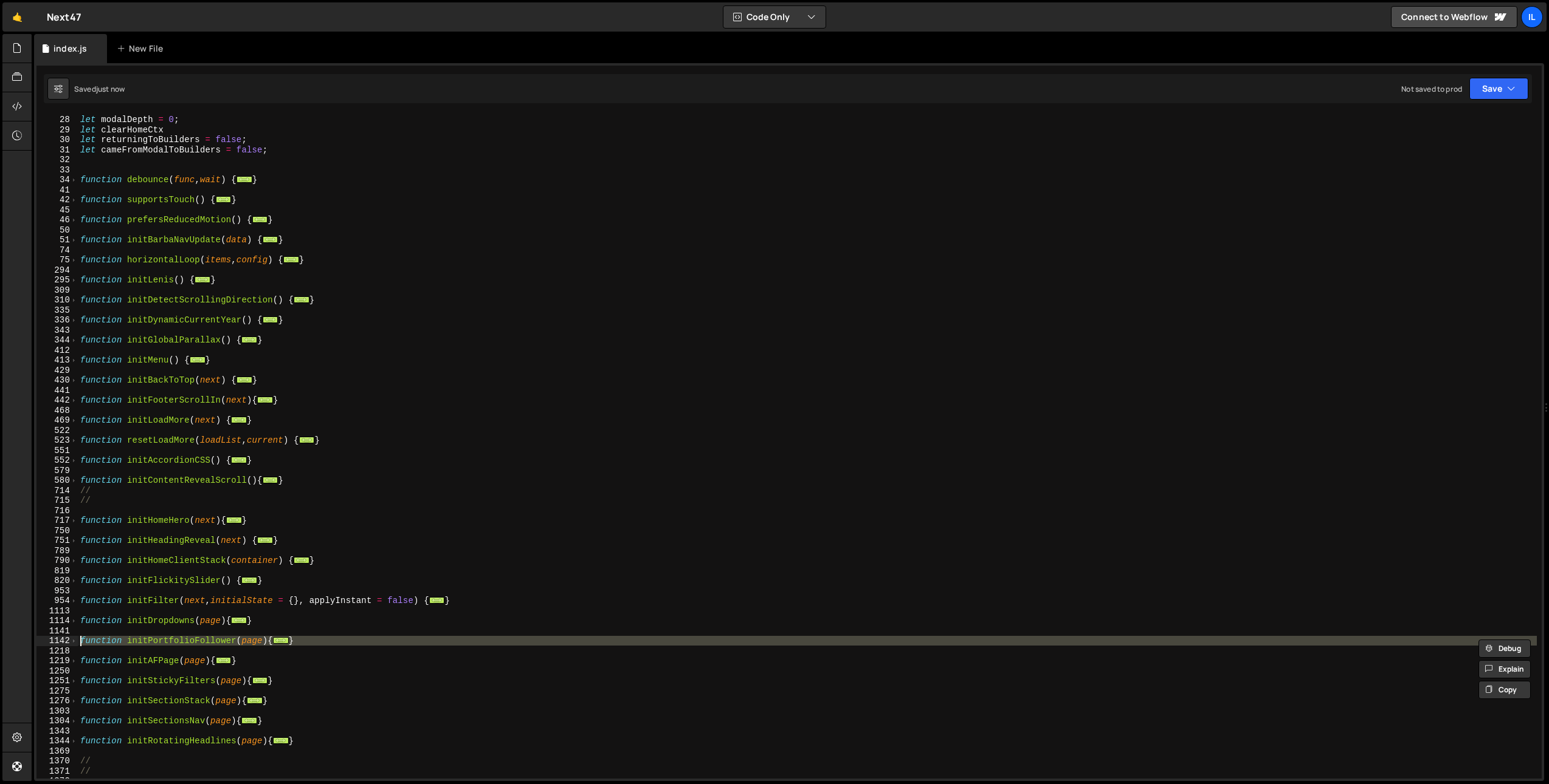
scroll to position [244, 0]
click at [73, 640] on span at bounding box center [73, 636] width 7 height 10
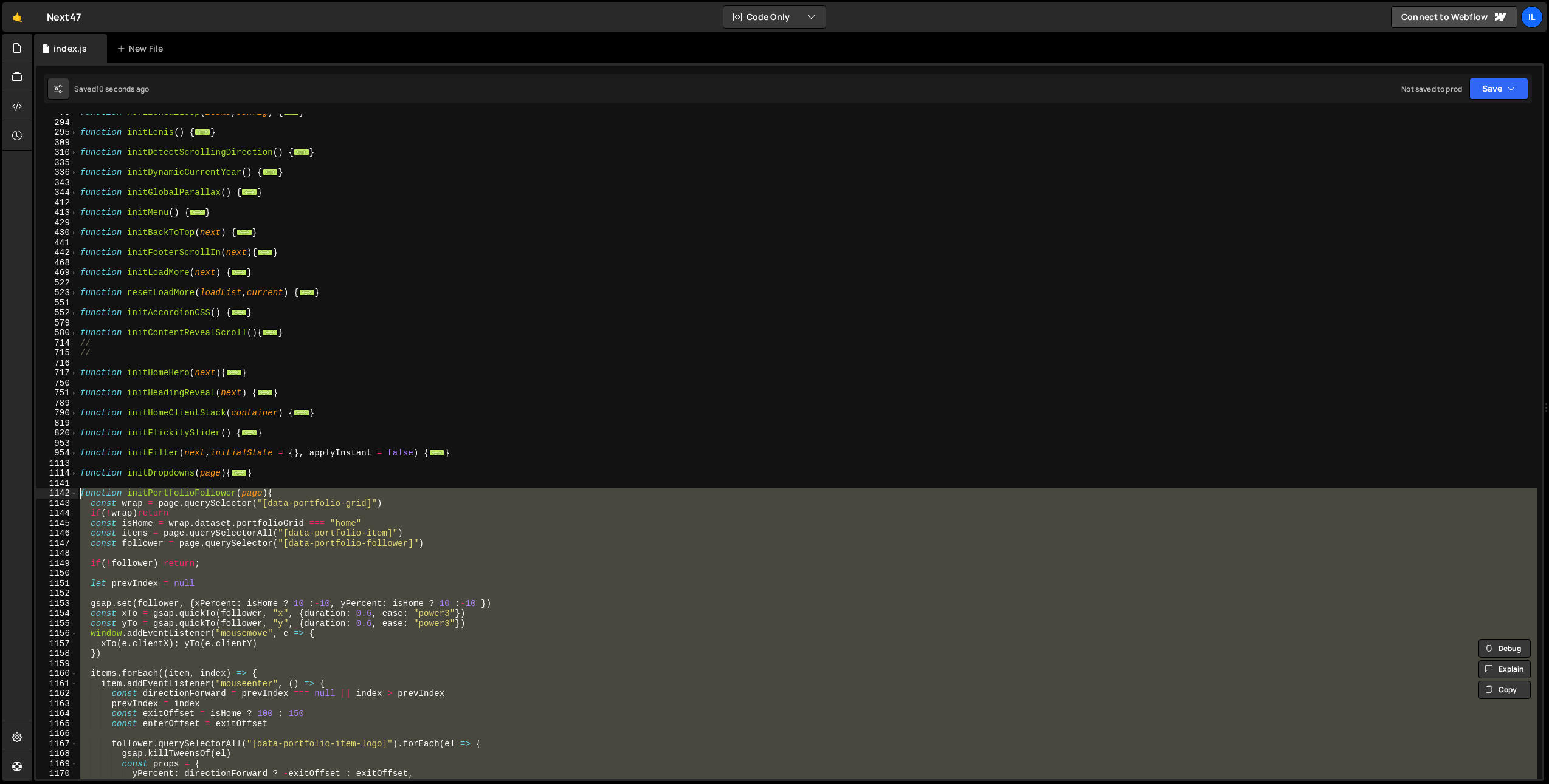
scroll to position [454, 0]
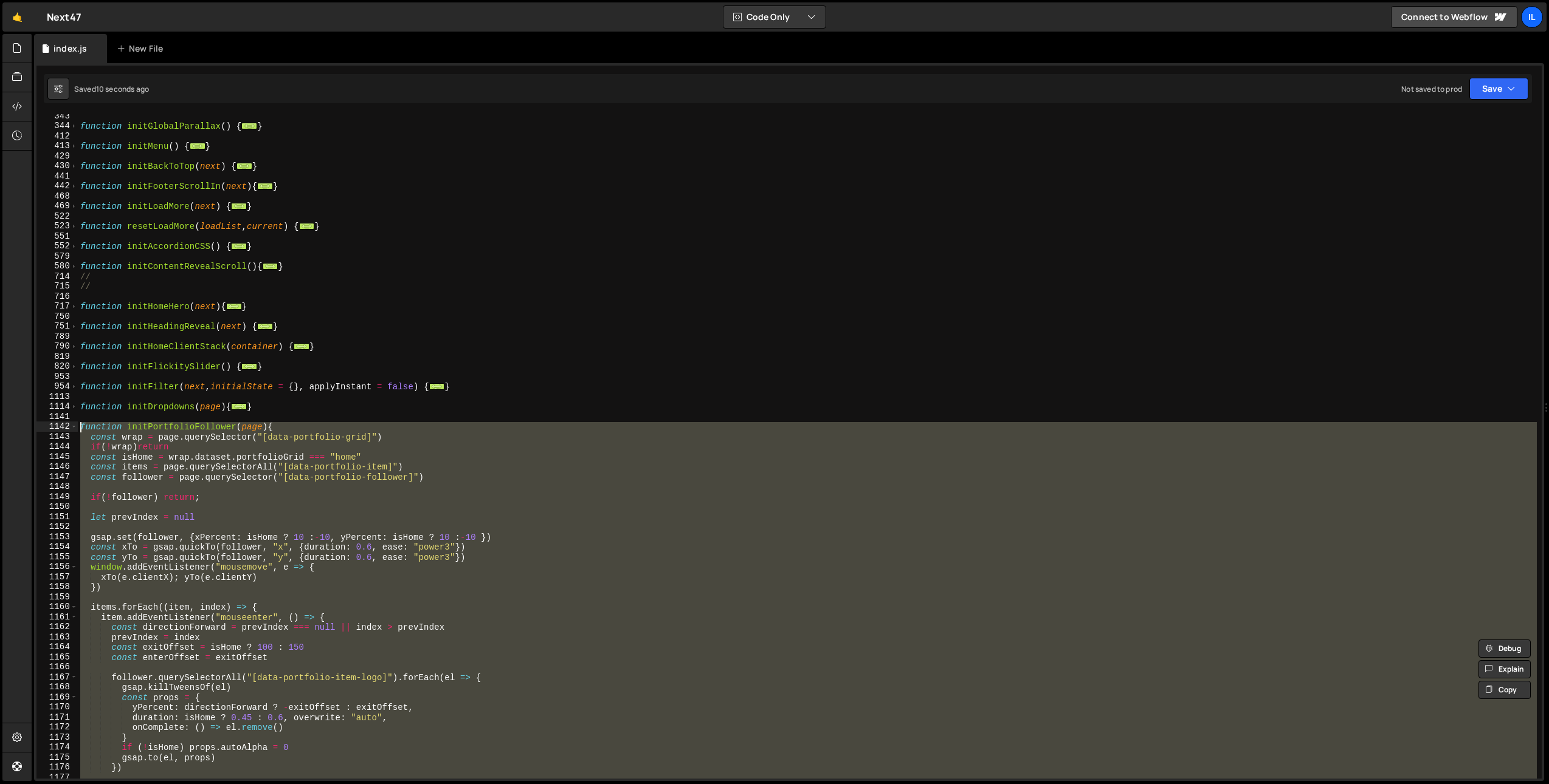
click at [317, 568] on div "function initGlobalParallax ( ) { ... } function initMenu ( ) { ... } function …" at bounding box center [807, 447] width 1459 height 665
type textarea "window.addEventListener("mousemove", e => {"
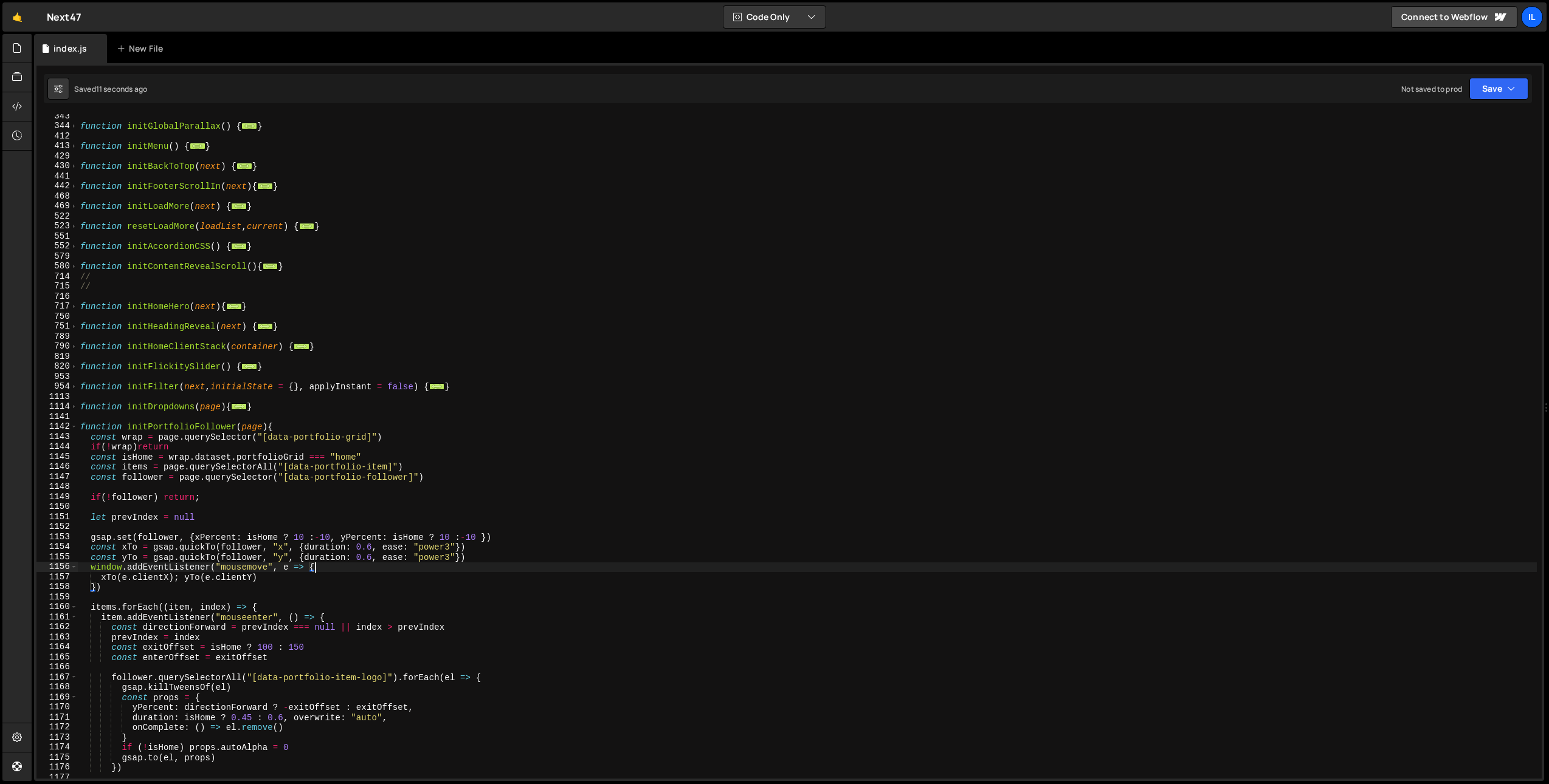
scroll to position [459, 0]
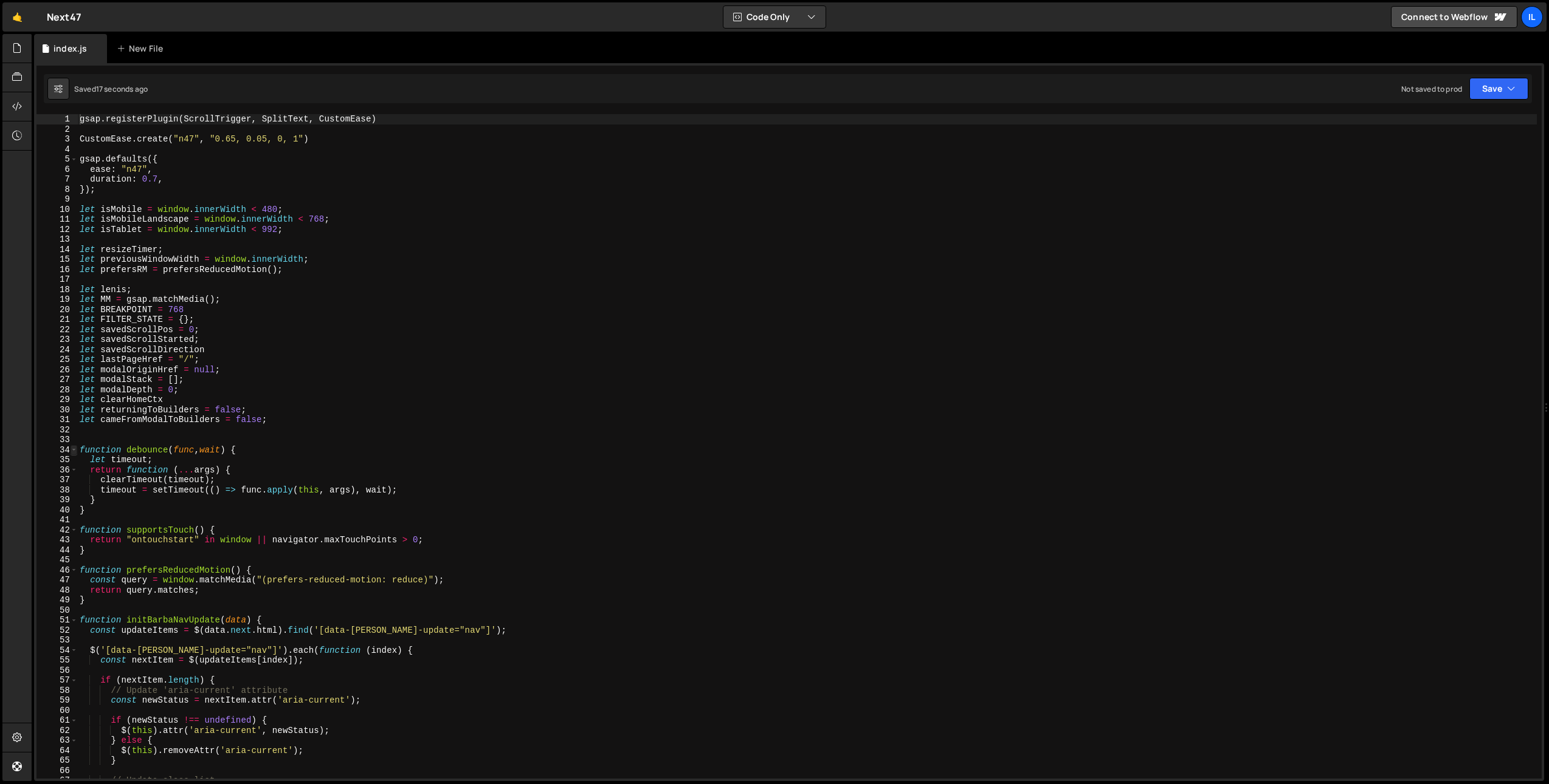
click at [71, 453] on span at bounding box center [73, 450] width 7 height 10
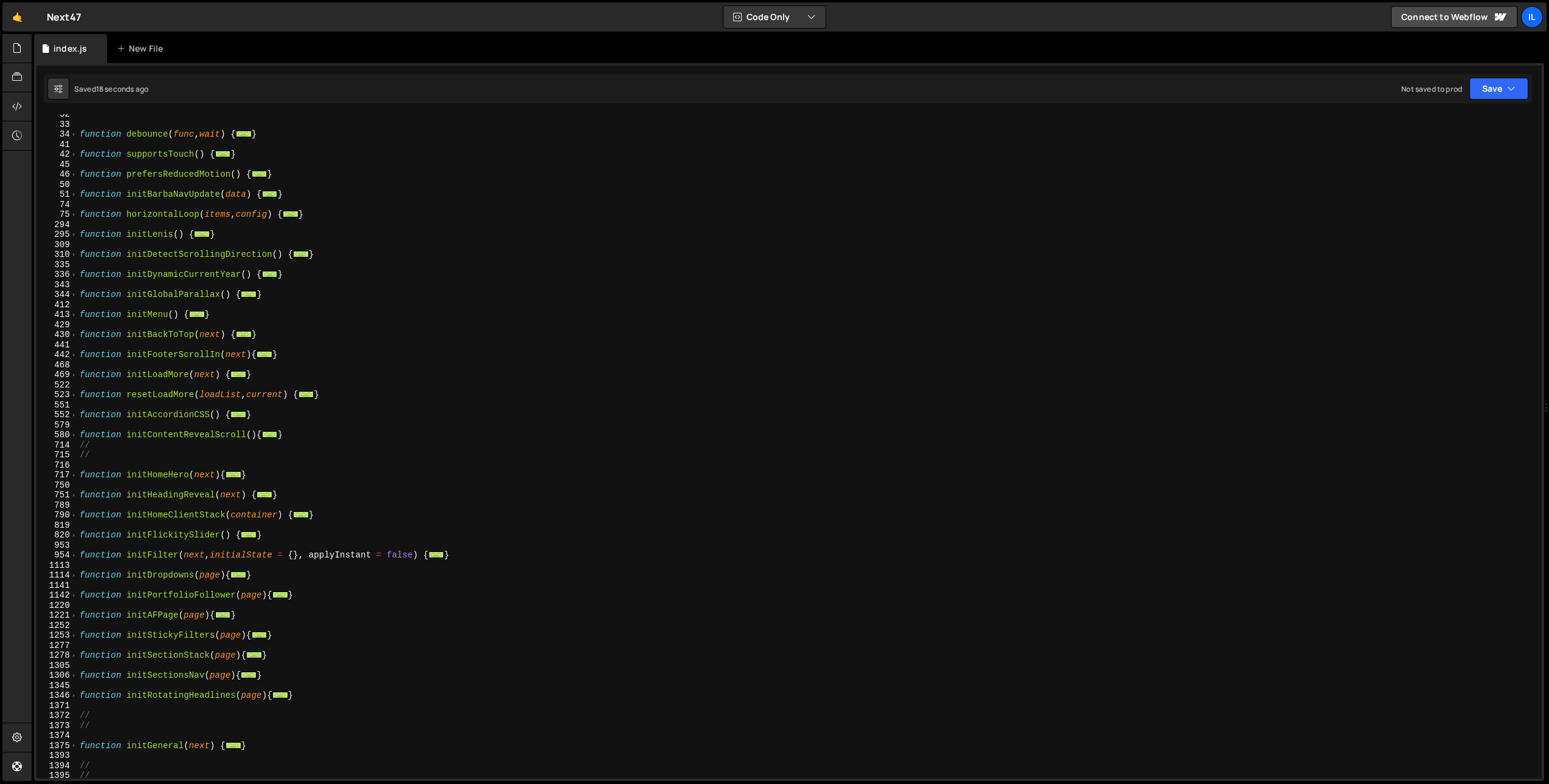
scroll to position [286, 0]
click at [79, 598] on div "function debounce ( func , wait ) { ... } function supportsTouch ( ) { ... } fu…" at bounding box center [807, 451] width 1460 height 684
click at [77, 597] on div "1142" at bounding box center [57, 595] width 41 height 10
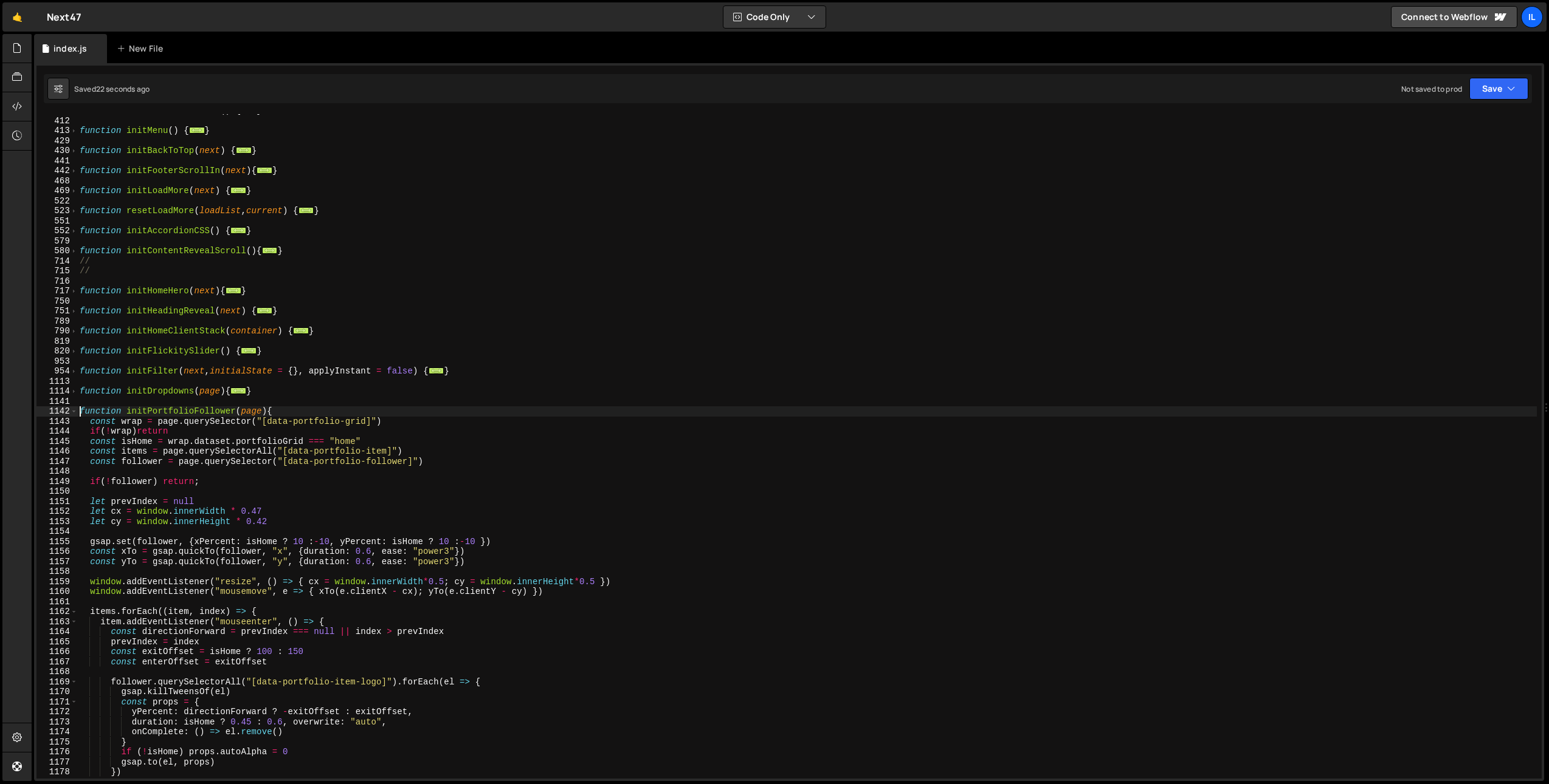
scroll to position [507, 0]
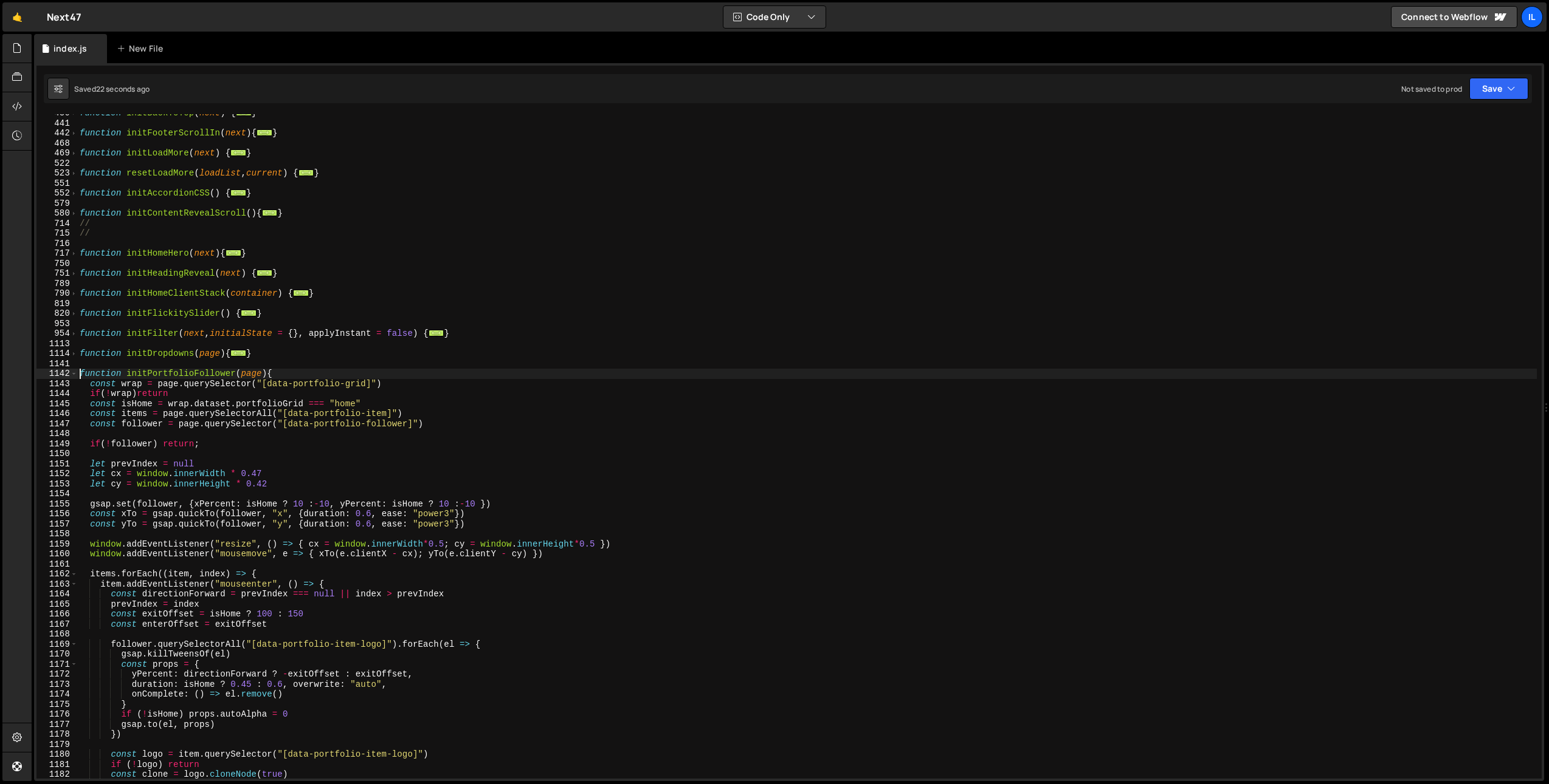
click at [327, 465] on div "function initBackToTop ( next ) { ... } function initFooterScrollIn ( next ) { …" at bounding box center [807, 450] width 1460 height 684
type textarea "let prevIndex = null"
